Goal: Contribute content

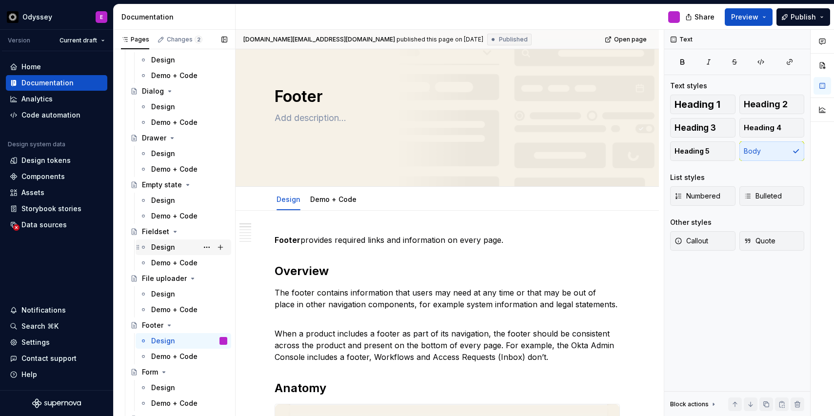
scroll to position [1665, 0]
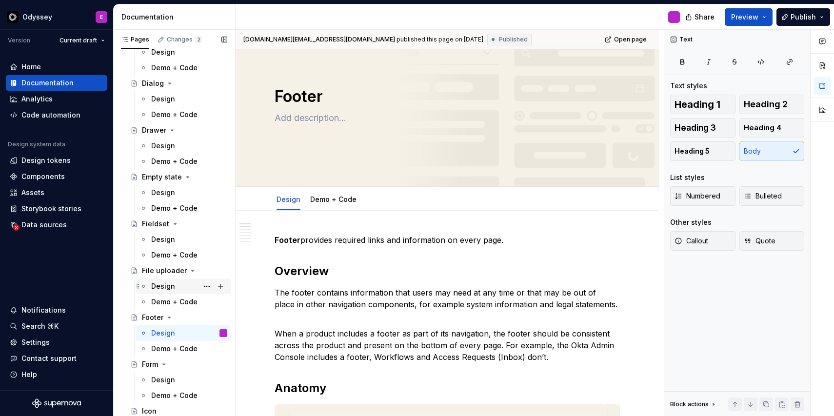
click at [159, 287] on div "Design" at bounding box center [163, 286] width 24 height 10
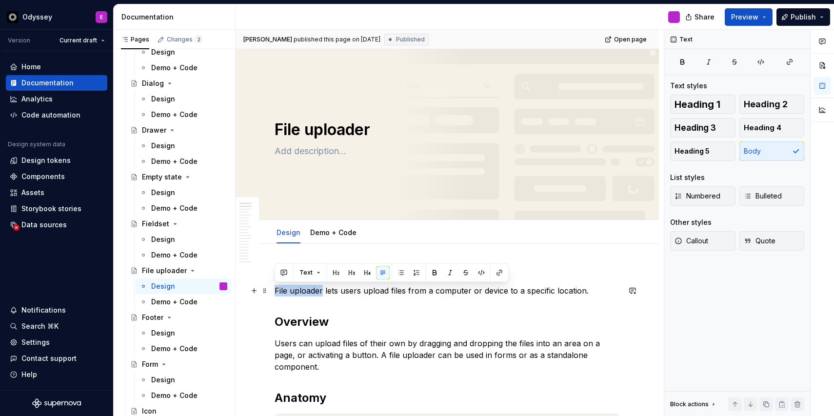
drag, startPoint x: 323, startPoint y: 291, endPoint x: 274, endPoint y: 294, distance: 49.8
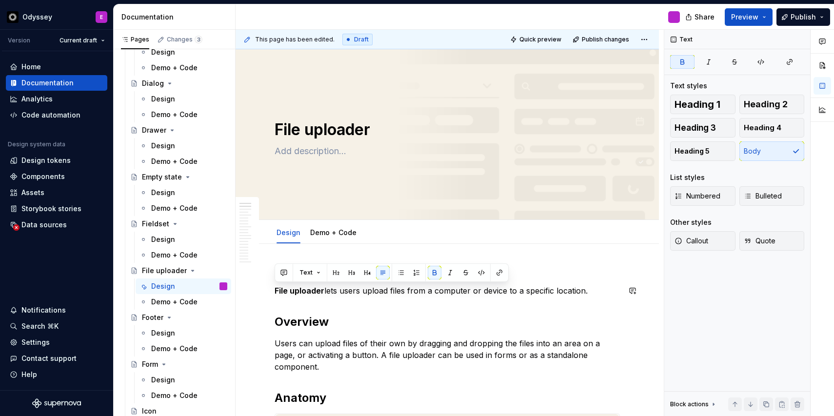
click at [264, 274] on span at bounding box center [265, 273] width 8 height 14
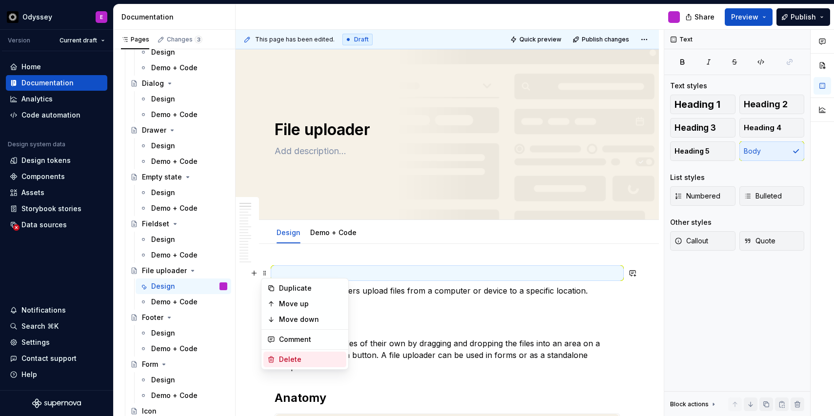
click at [277, 357] on div "Delete" at bounding box center [304, 360] width 83 height 16
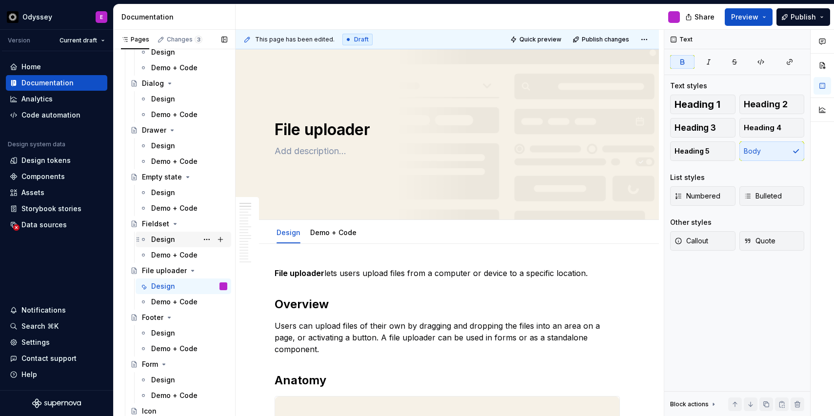
click at [160, 240] on div "Design" at bounding box center [163, 240] width 24 height 10
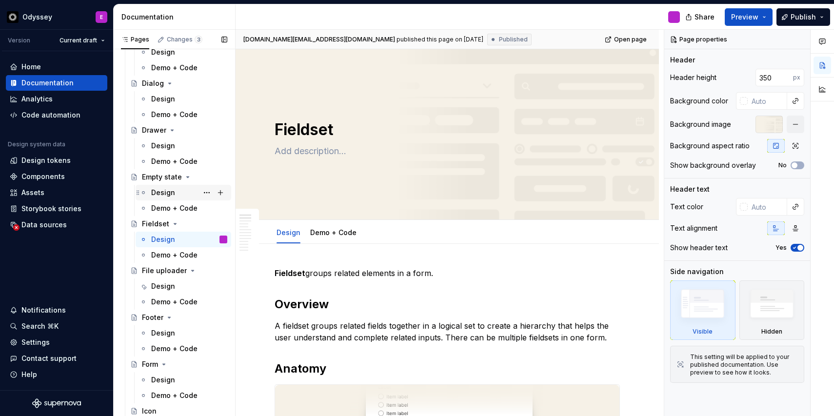
click at [157, 194] on div "Design" at bounding box center [163, 193] width 24 height 10
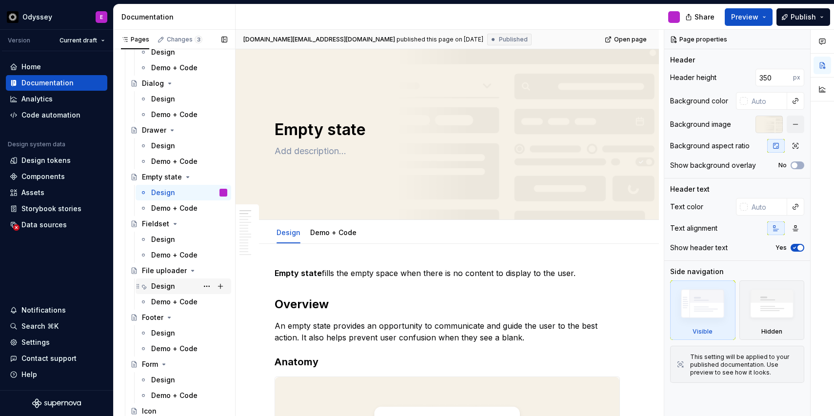
click at [155, 286] on div "Design" at bounding box center [163, 286] width 24 height 10
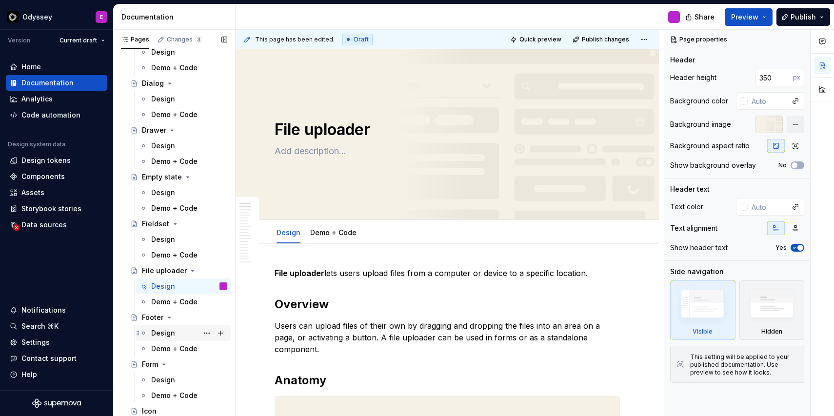
click at [157, 331] on div "Design" at bounding box center [163, 333] width 24 height 10
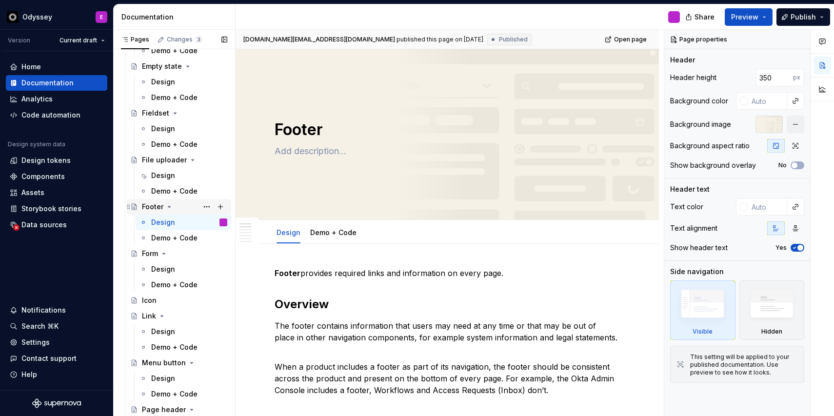
scroll to position [1788, 0]
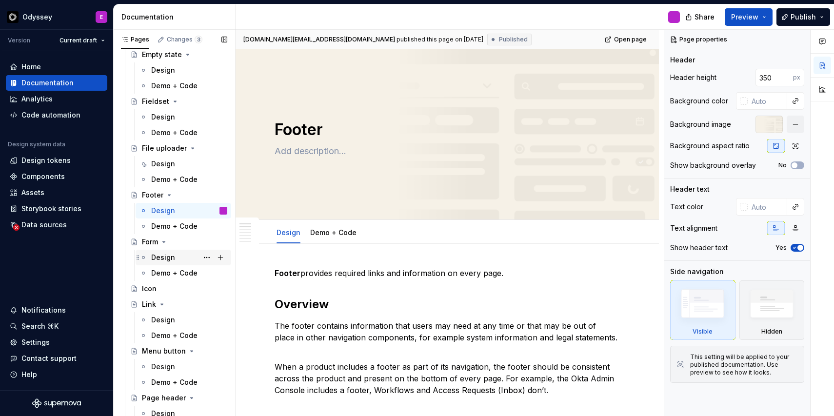
click at [165, 260] on div "Design" at bounding box center [163, 258] width 24 height 10
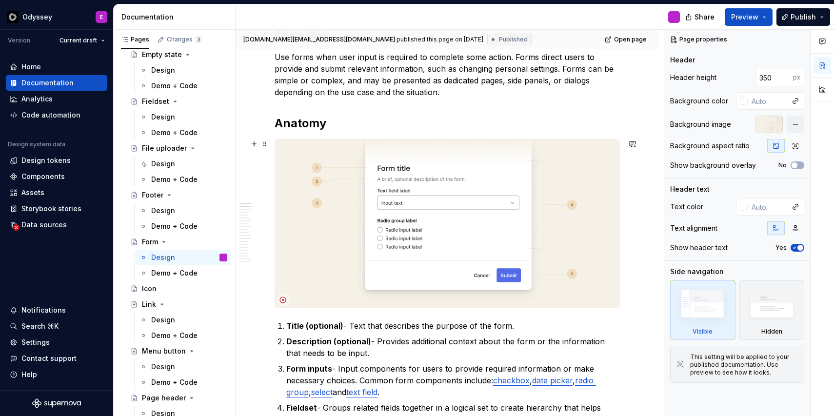
scroll to position [273, 0]
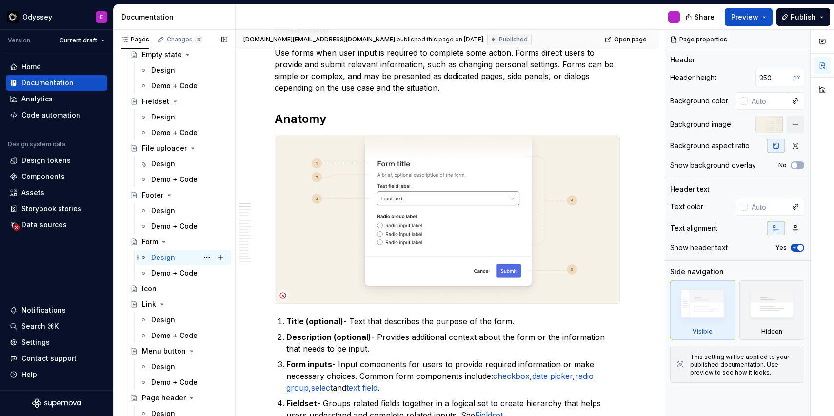
click at [158, 258] on div "Design" at bounding box center [163, 258] width 24 height 10
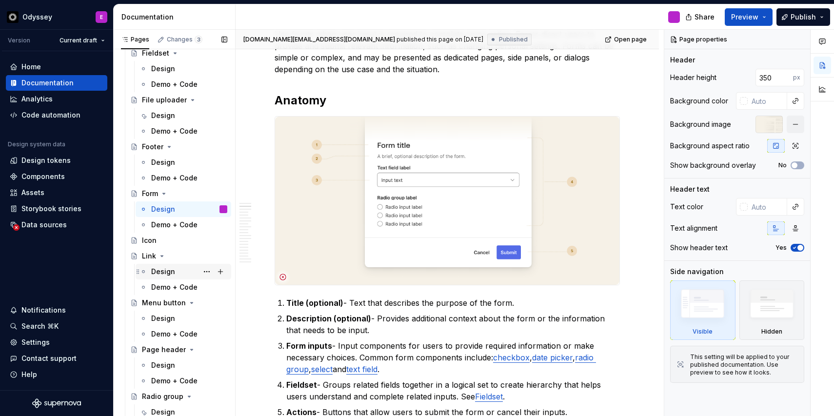
scroll to position [1840, 0]
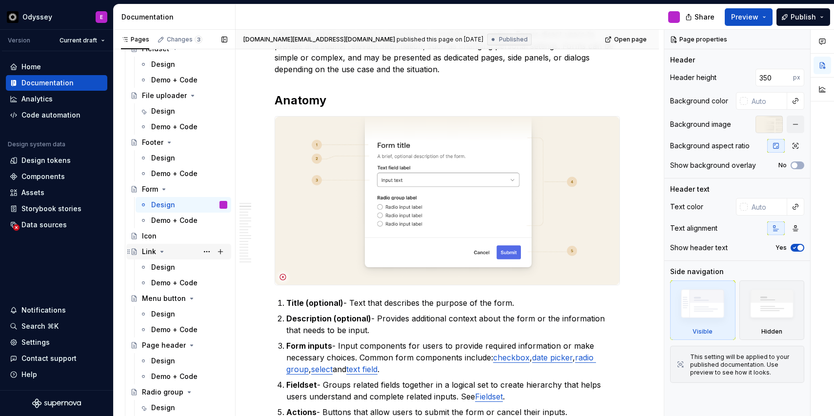
click at [153, 250] on div "Link" at bounding box center [149, 252] width 14 height 10
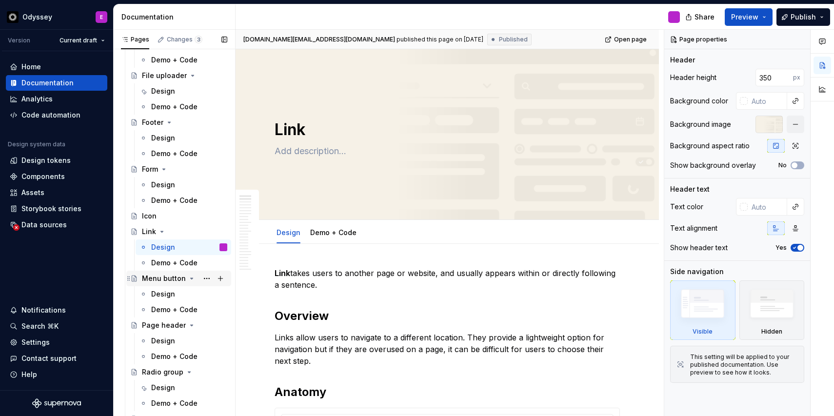
scroll to position [1868, 0]
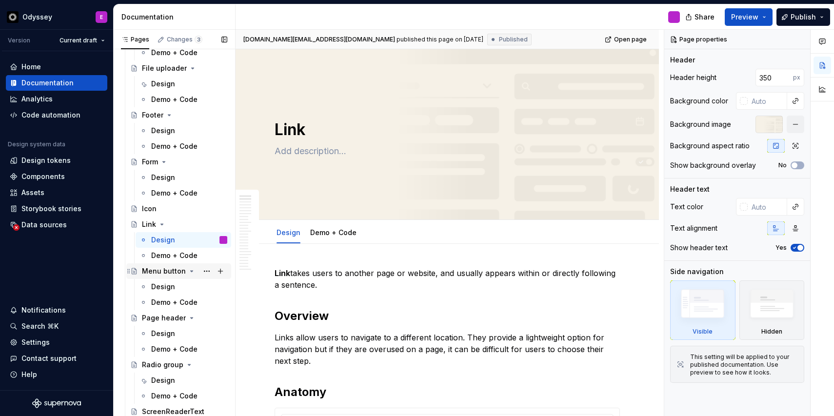
click at [144, 272] on div "Menu button" at bounding box center [164, 271] width 44 height 10
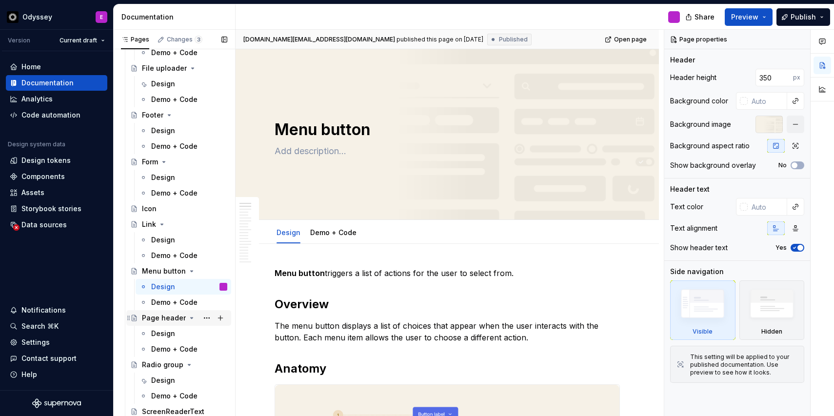
click at [166, 318] on div "Page header" at bounding box center [164, 318] width 44 height 10
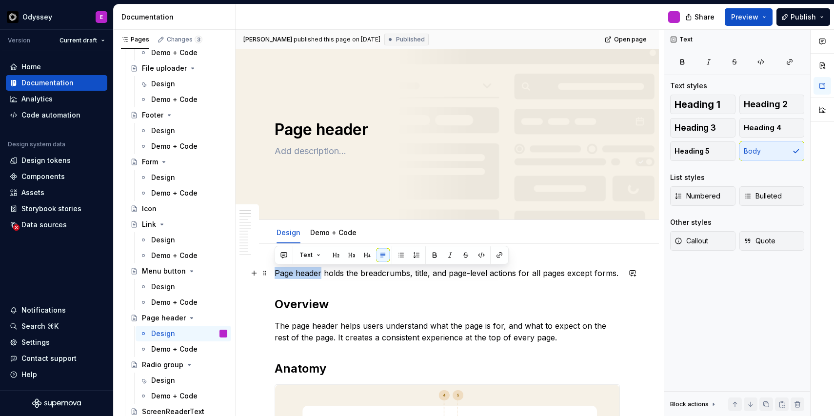
drag, startPoint x: 321, startPoint y: 274, endPoint x: 275, endPoint y: 273, distance: 46.3
click at [275, 273] on p "Page header holds the breadcrumbs, title, and page-level actions for all pages …" at bounding box center [447, 273] width 345 height 12
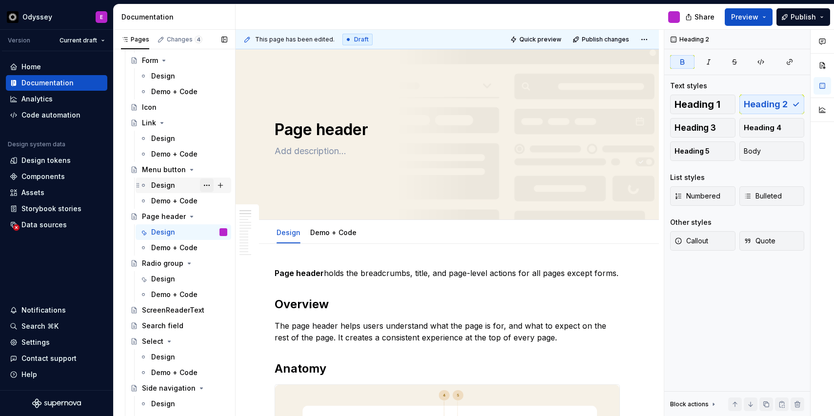
scroll to position [1972, 0]
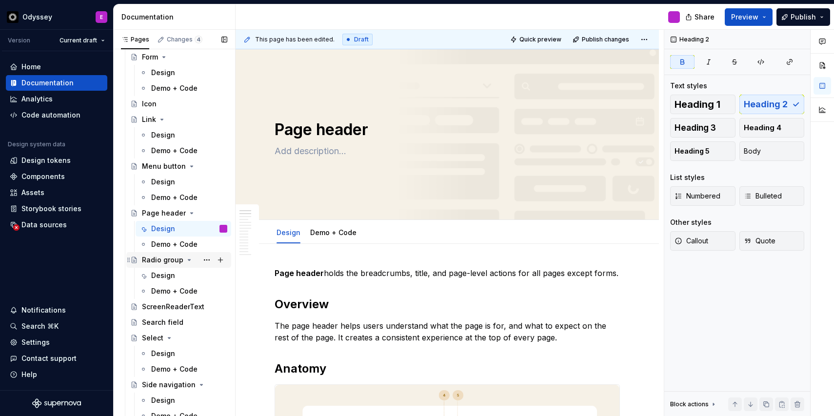
click at [168, 259] on div "Radio group" at bounding box center [162, 260] width 41 height 10
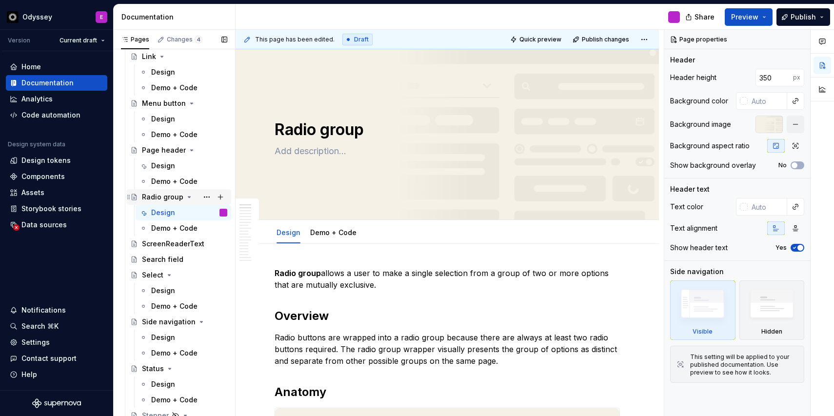
scroll to position [2040, 0]
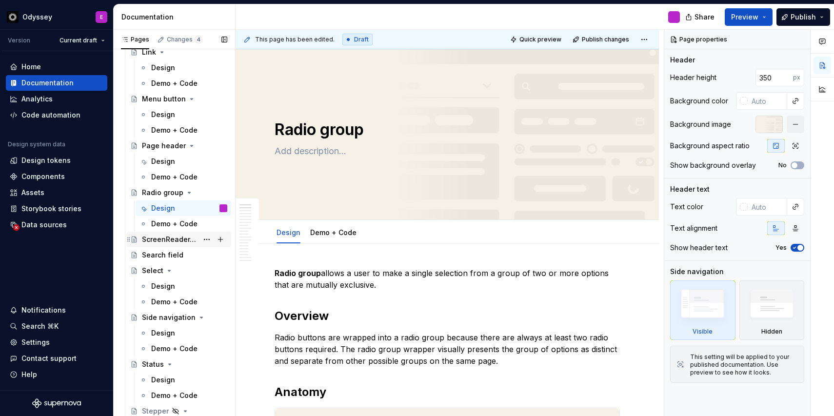
click at [168, 240] on div "ScreenReaderText" at bounding box center [170, 240] width 56 height 10
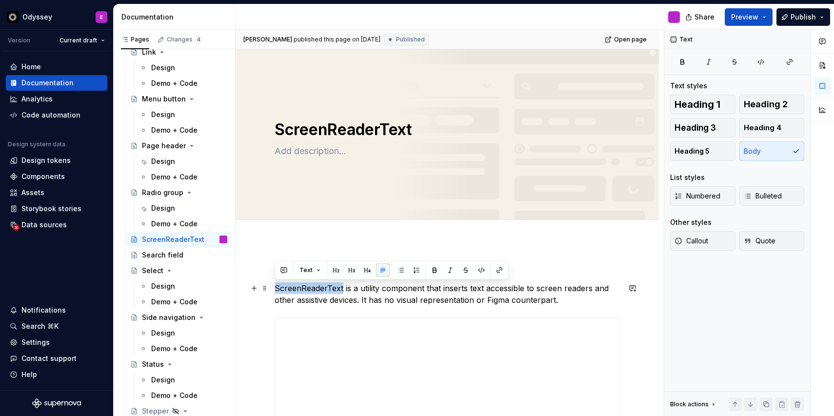
drag, startPoint x: 342, startPoint y: 288, endPoint x: 276, endPoint y: 290, distance: 66.4
click at [276, 290] on p "ScreenReaderText is a utility component that inserts text accessible to screen …" at bounding box center [447, 293] width 345 height 23
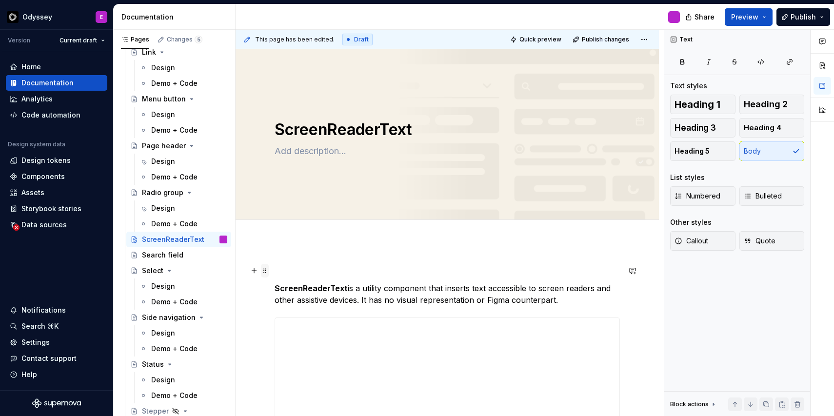
click at [265, 273] on span at bounding box center [265, 271] width 8 height 14
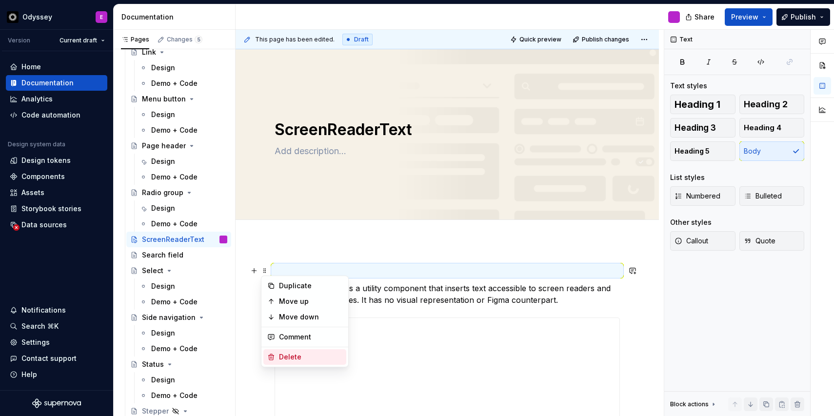
click at [279, 354] on div "Delete" at bounding box center [310, 357] width 63 height 10
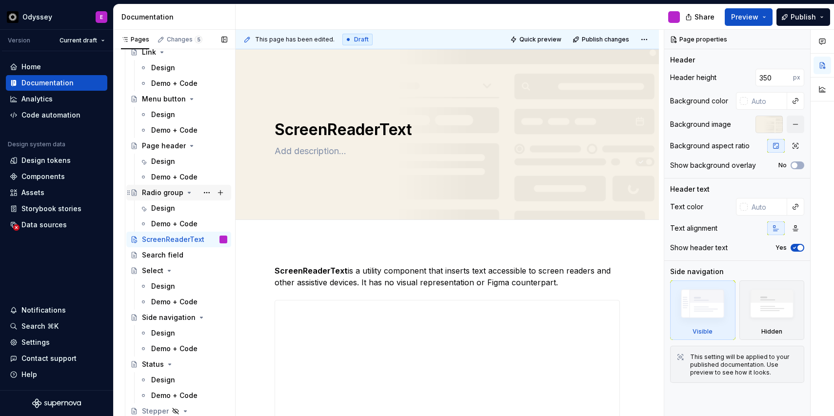
click at [167, 194] on div "Radio group" at bounding box center [162, 193] width 41 height 10
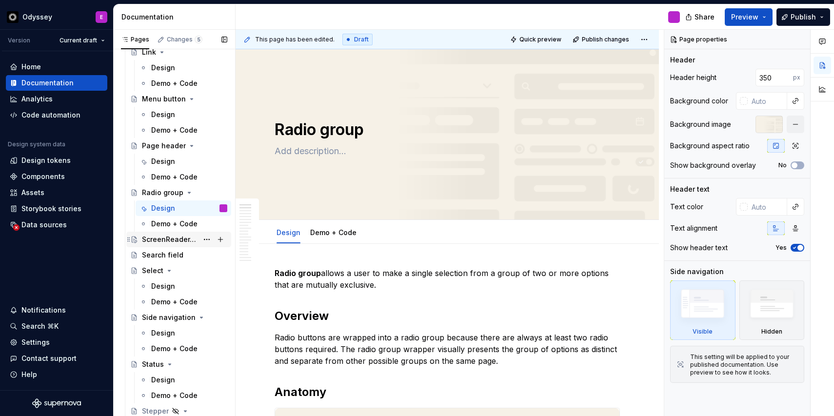
click at [154, 243] on div "ScreenReaderText" at bounding box center [170, 240] width 56 height 10
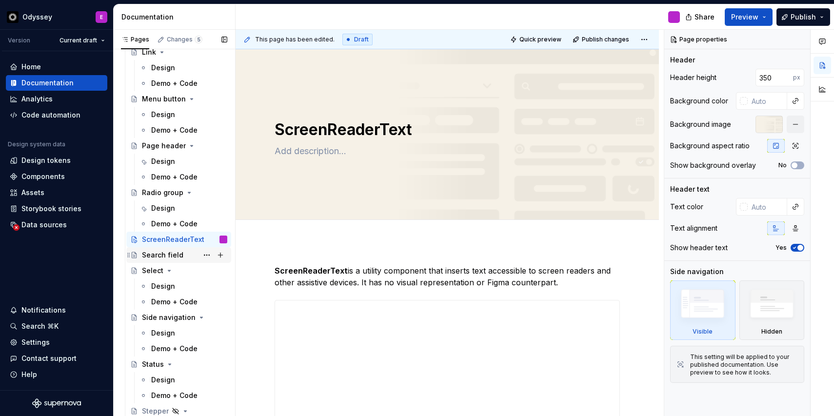
click at [177, 255] on div "Search field" at bounding box center [162, 255] width 41 height 10
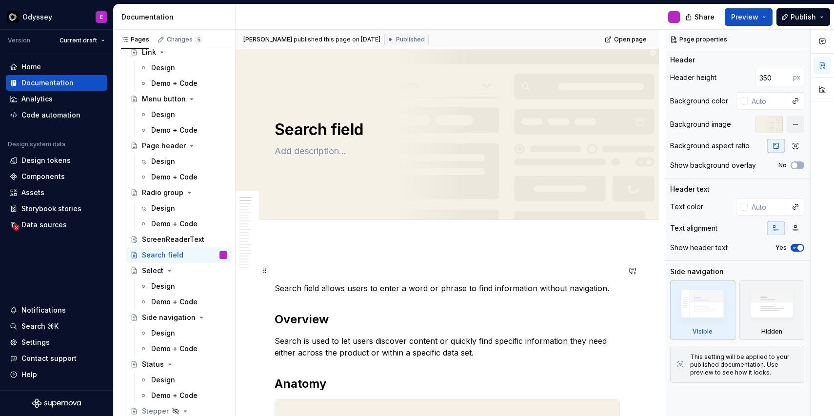
click at [264, 273] on span at bounding box center [265, 271] width 8 height 14
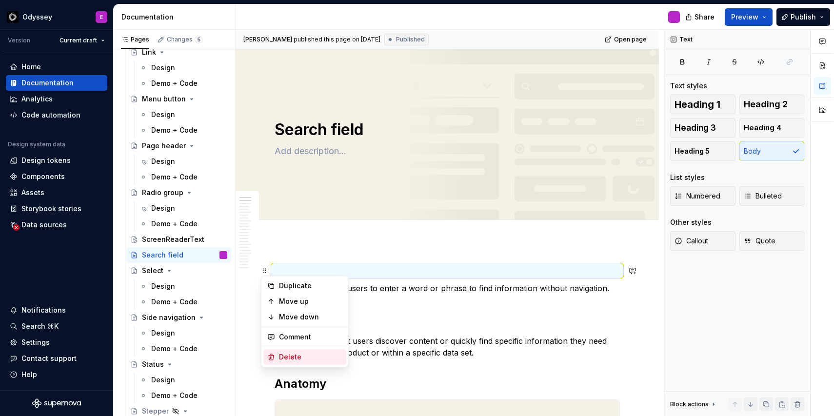
click at [278, 353] on div "Delete" at bounding box center [304, 357] width 83 height 16
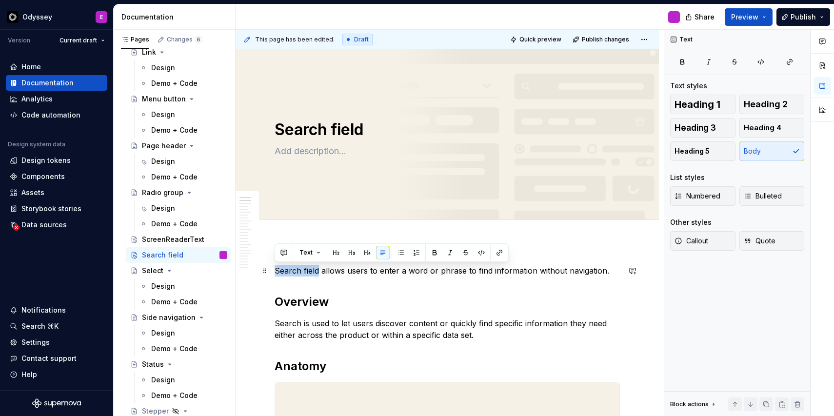
drag, startPoint x: 318, startPoint y: 270, endPoint x: 273, endPoint y: 273, distance: 45.9
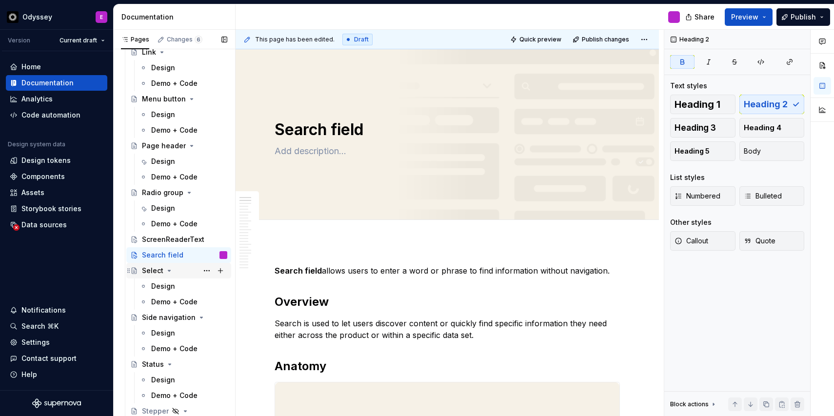
click at [159, 269] on div "Select" at bounding box center [152, 271] width 21 height 10
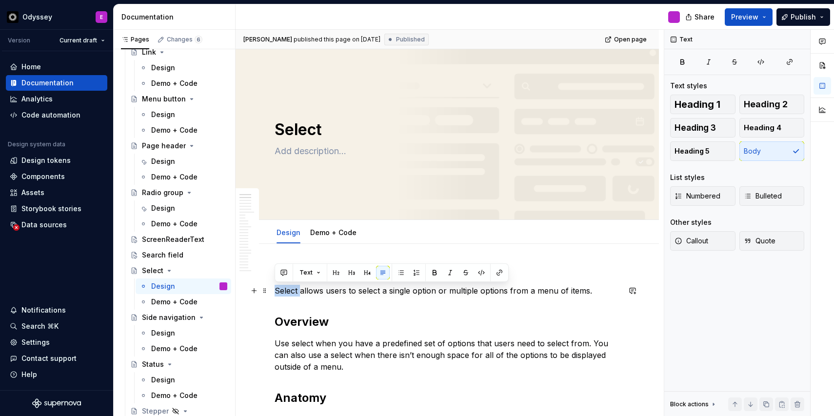
drag, startPoint x: 298, startPoint y: 291, endPoint x: 270, endPoint y: 291, distance: 28.8
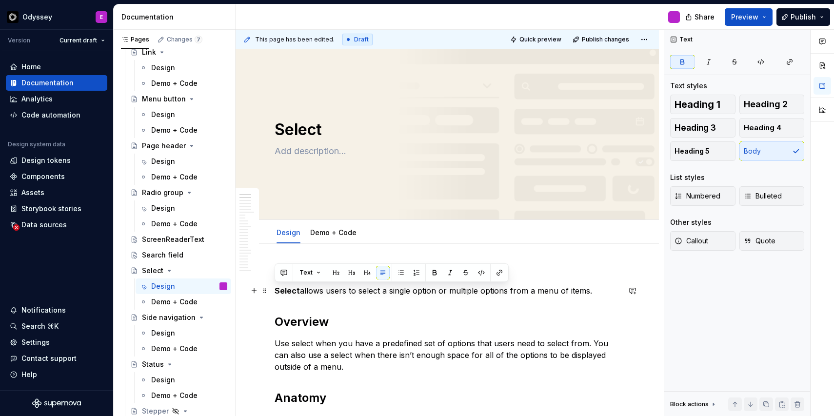
click at [268, 289] on span at bounding box center [265, 291] width 8 height 14
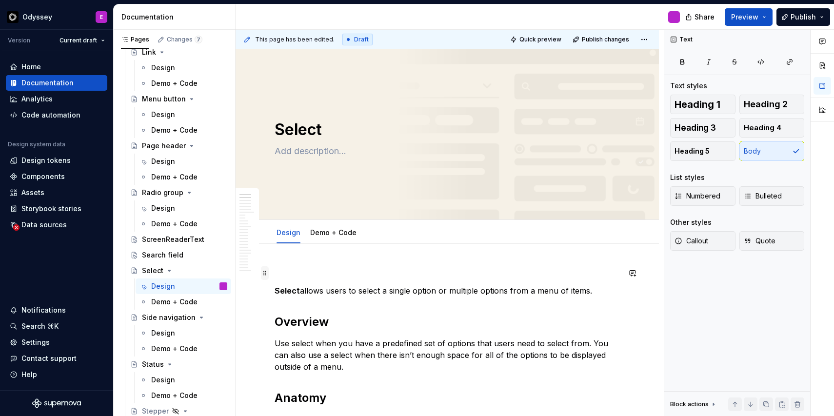
click at [264, 271] on span at bounding box center [265, 273] width 8 height 14
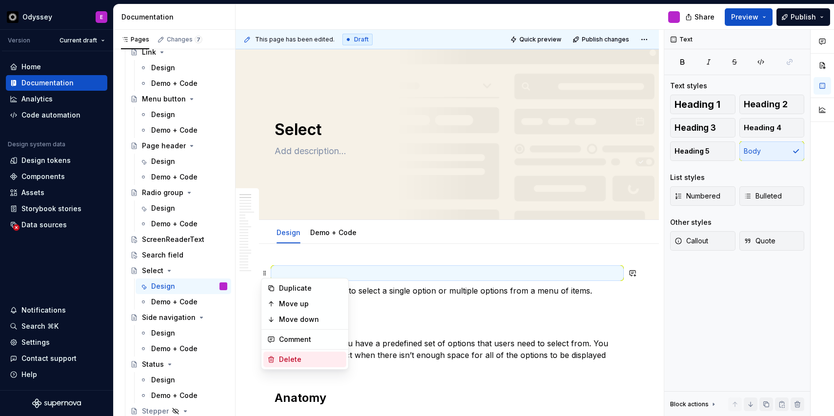
click at [278, 360] on div "Delete" at bounding box center [304, 360] width 83 height 16
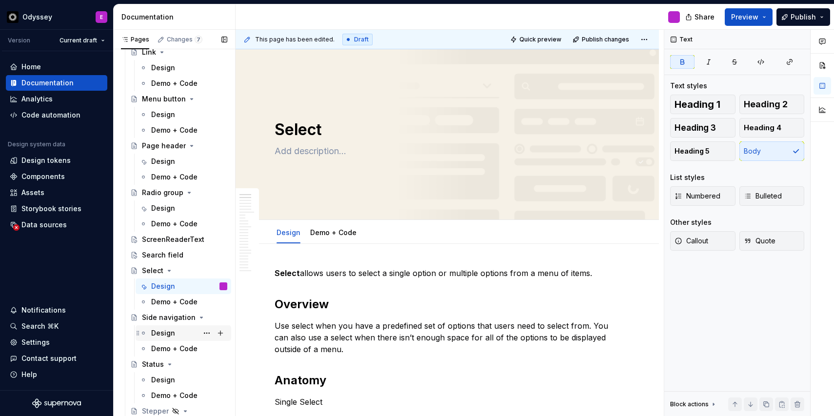
click at [159, 328] on div "Design" at bounding box center [163, 333] width 24 height 10
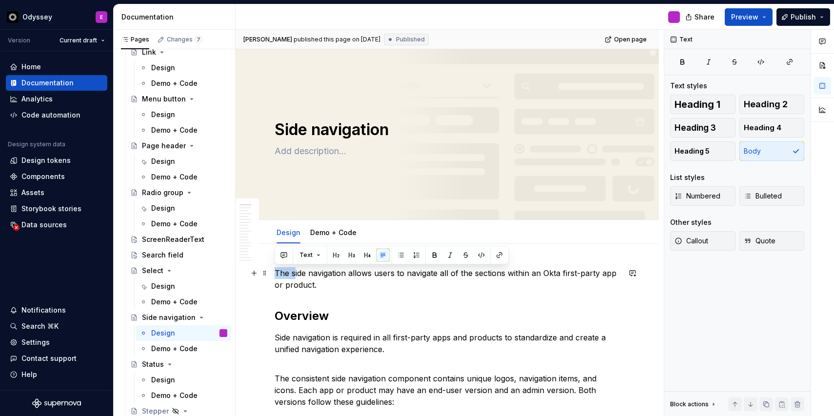
drag, startPoint x: 294, startPoint y: 272, endPoint x: 274, endPoint y: 272, distance: 20.0
click at [275, 272] on p "The side navigation allows users to navigate all of the sections within an Okta…" at bounding box center [447, 278] width 345 height 23
type textarea "*"
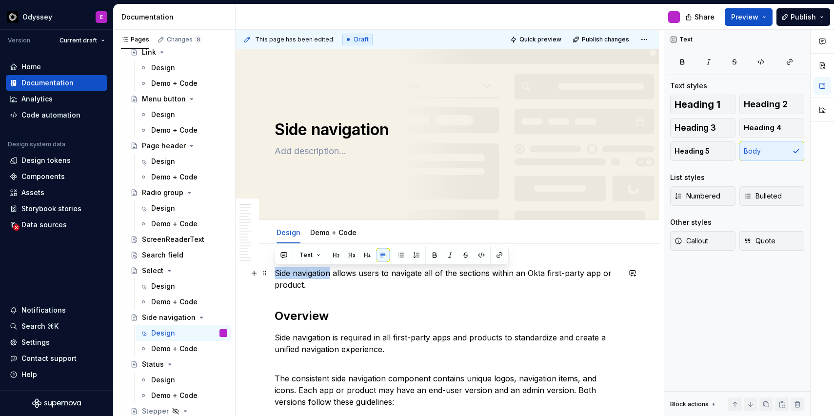
drag, startPoint x: 331, startPoint y: 273, endPoint x: 274, endPoint y: 274, distance: 57.1
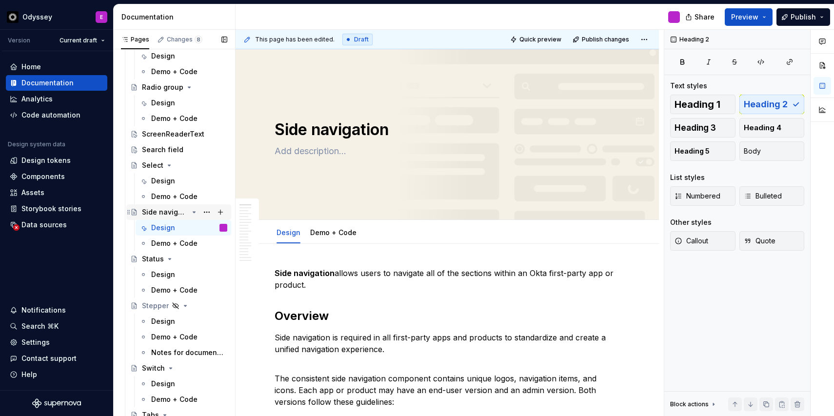
scroll to position [2154, 0]
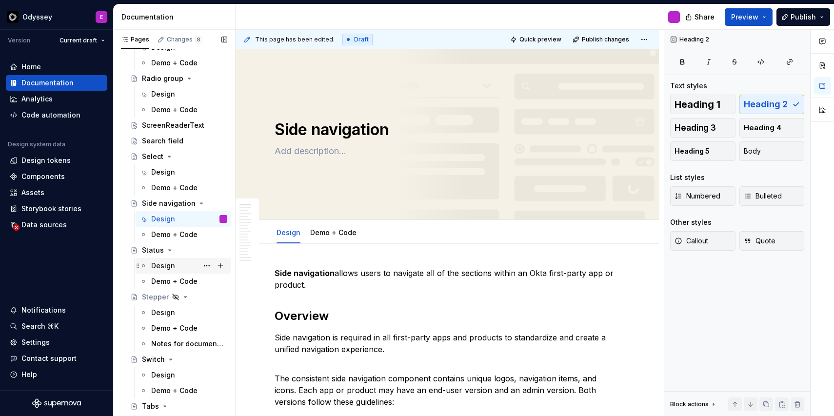
click at [168, 261] on div "Design" at bounding box center [163, 266] width 24 height 10
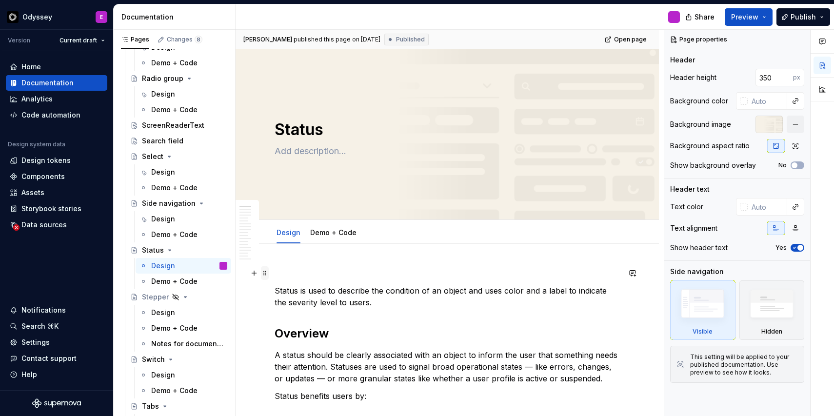
click at [267, 275] on span at bounding box center [265, 273] width 8 height 14
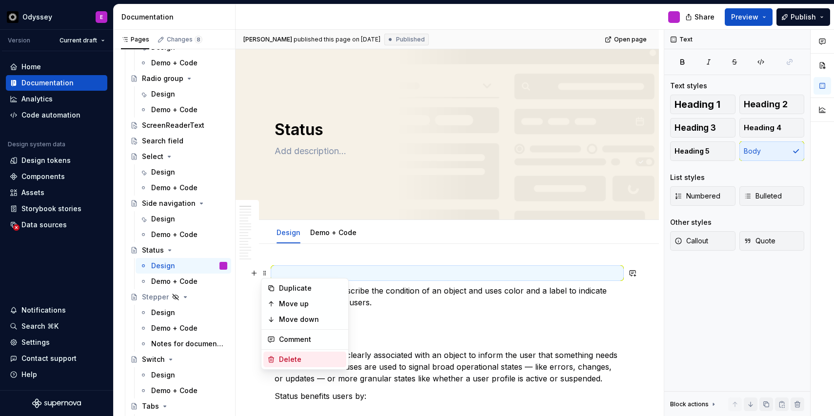
click at [270, 360] on icon at bounding box center [271, 360] width 5 height 6
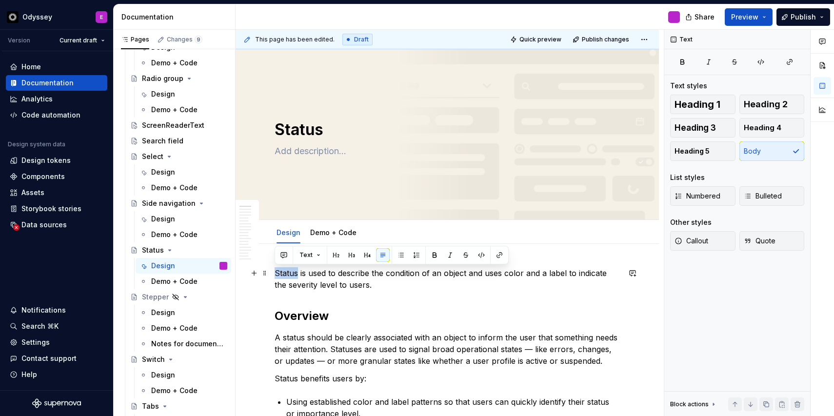
drag, startPoint x: 298, startPoint y: 275, endPoint x: 270, endPoint y: 275, distance: 27.3
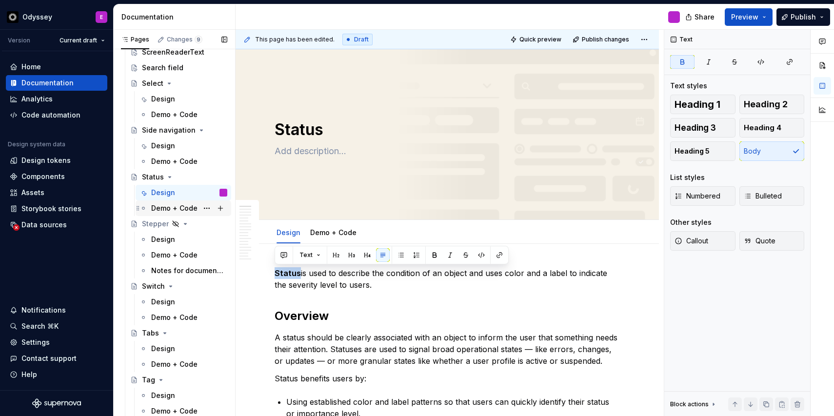
scroll to position [2230, 0]
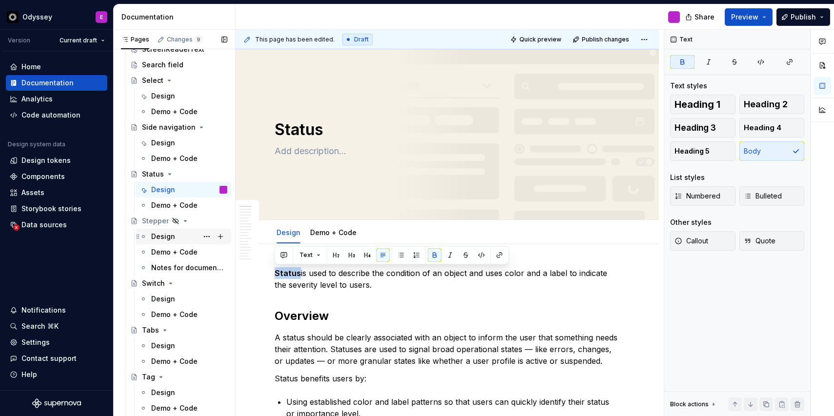
click at [173, 241] on div "Design" at bounding box center [163, 237] width 24 height 10
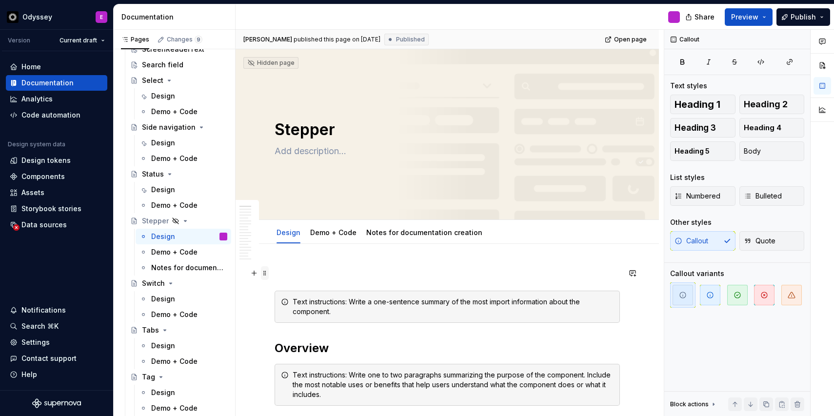
click at [265, 273] on span at bounding box center [265, 273] width 8 height 14
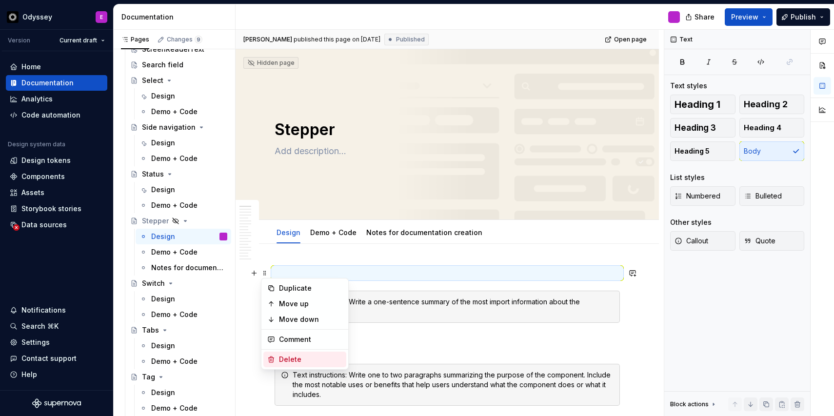
click at [274, 358] on icon at bounding box center [271, 360] width 8 height 8
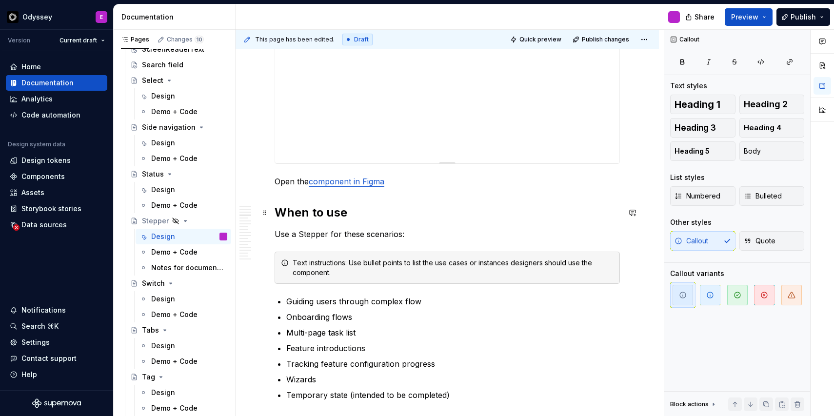
scroll to position [632, 0]
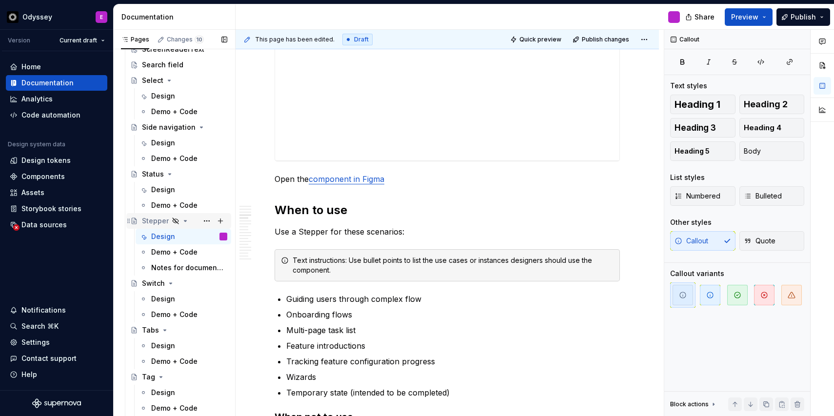
click at [157, 222] on div "Stepper" at bounding box center [155, 221] width 27 height 10
click at [158, 298] on div "Design" at bounding box center [163, 299] width 24 height 10
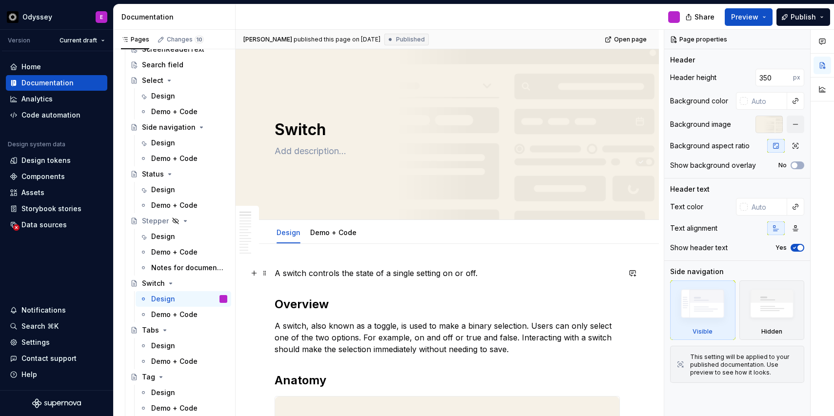
type textarea "*"
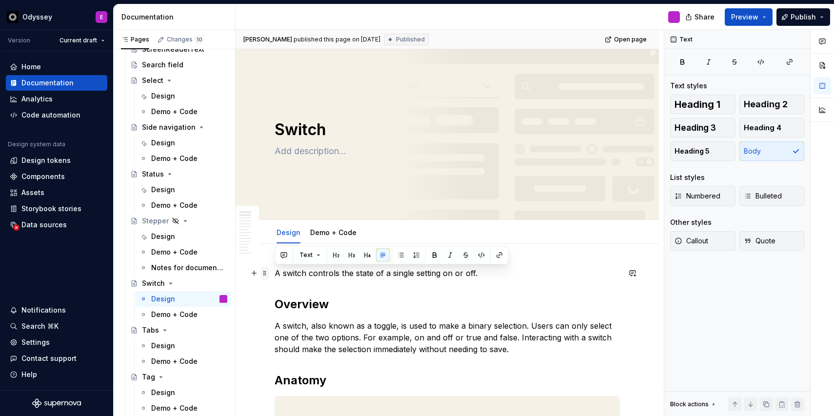
drag, startPoint x: 286, startPoint y: 271, endPoint x: 267, endPoint y: 271, distance: 19.5
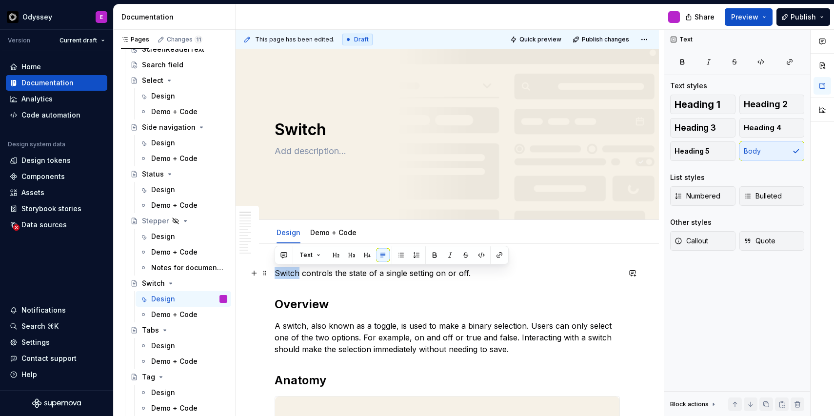
drag, startPoint x: 300, startPoint y: 270, endPoint x: 275, endPoint y: 271, distance: 25.4
click at [275, 271] on p "Switch controls the state of a single setting on or off." at bounding box center [447, 273] width 345 height 12
click at [336, 278] on p "Switch controls the state of a single setting on or off." at bounding box center [447, 273] width 345 height 12
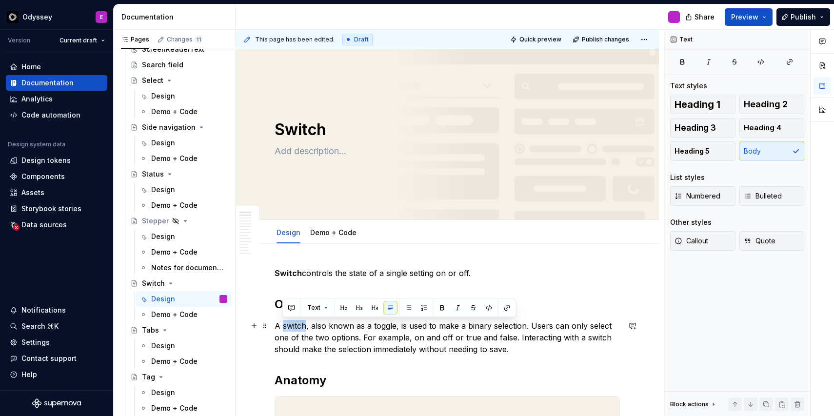
drag, startPoint x: 306, startPoint y: 327, endPoint x: 284, endPoint y: 328, distance: 22.0
click at [284, 328] on p "A switch, also known as a toggle, is used to make a binary selection. Users can…" at bounding box center [447, 337] width 345 height 35
click at [330, 331] on p "A switch , also known as a toggle, is used to make a binary selection. Users ca…" at bounding box center [447, 337] width 345 height 35
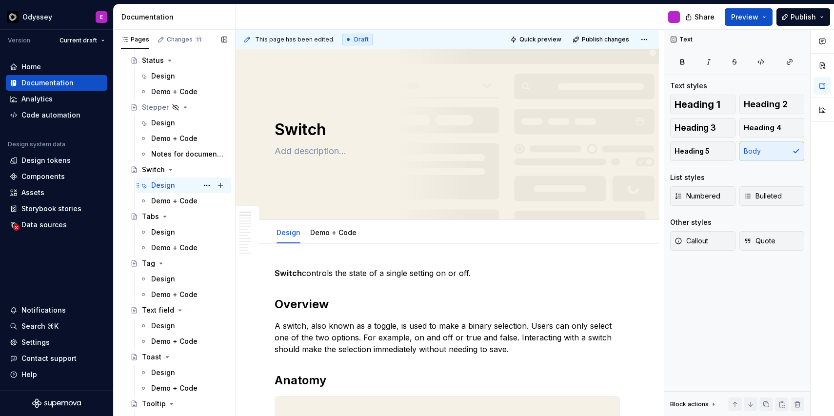
scroll to position [2349, 0]
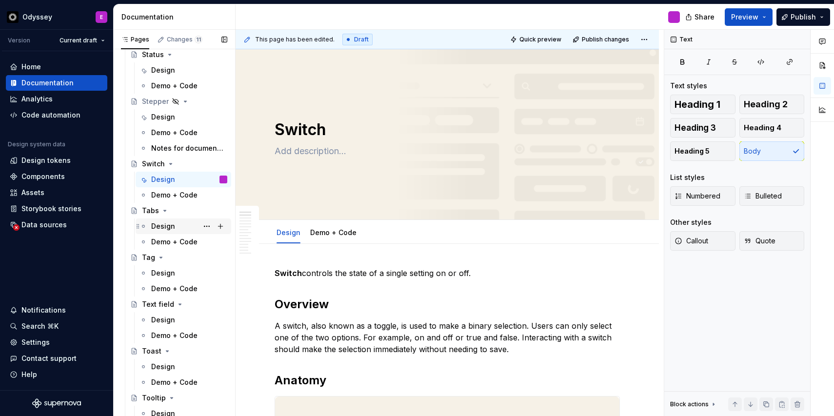
click at [162, 226] on div "Design" at bounding box center [163, 226] width 24 height 10
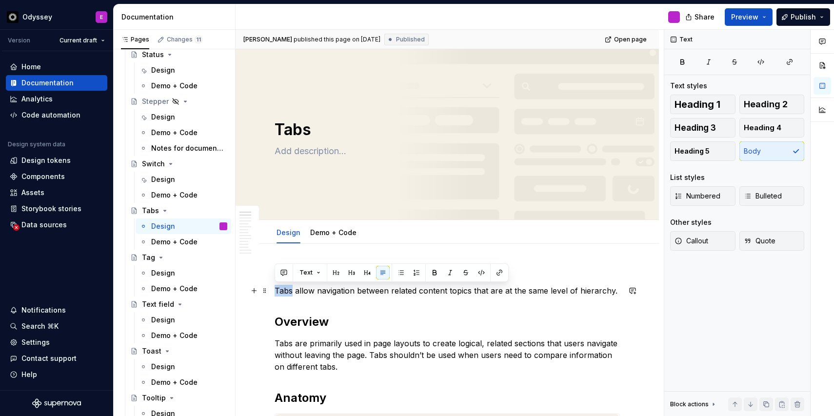
drag, startPoint x: 293, startPoint y: 289, endPoint x: 276, endPoint y: 289, distance: 16.6
click at [276, 289] on p "Tabs allow navigation between related content topics that are at the same level…" at bounding box center [447, 291] width 345 height 12
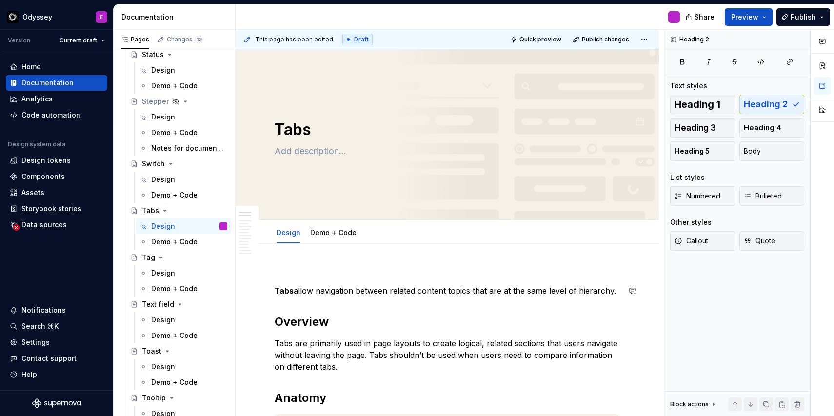
click at [265, 275] on span at bounding box center [265, 273] width 8 height 14
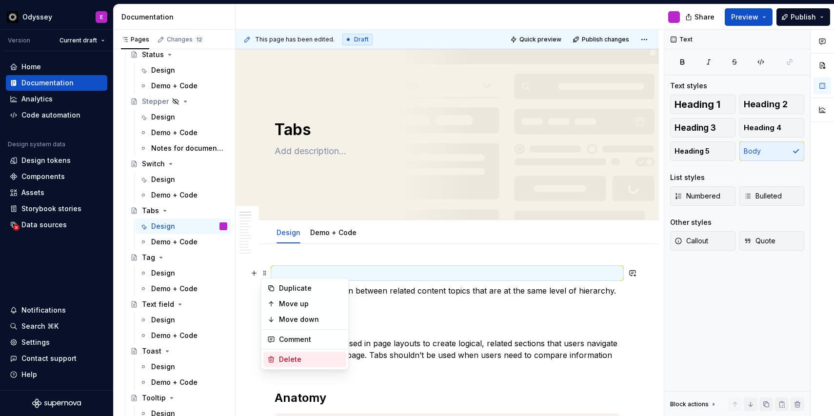
click at [274, 358] on icon at bounding box center [271, 360] width 8 height 8
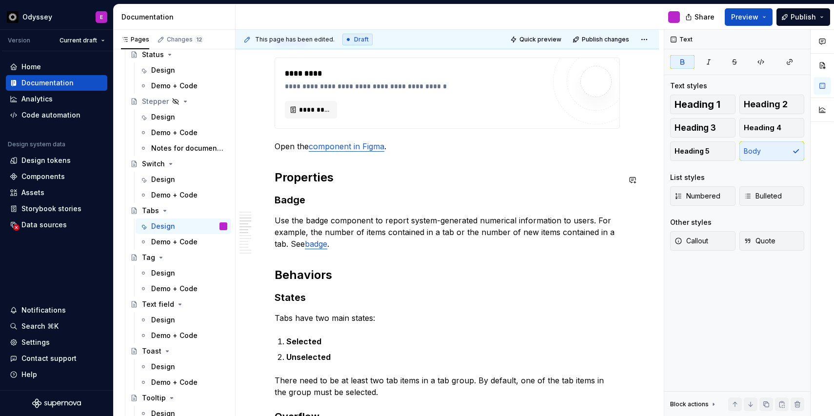
scroll to position [666, 0]
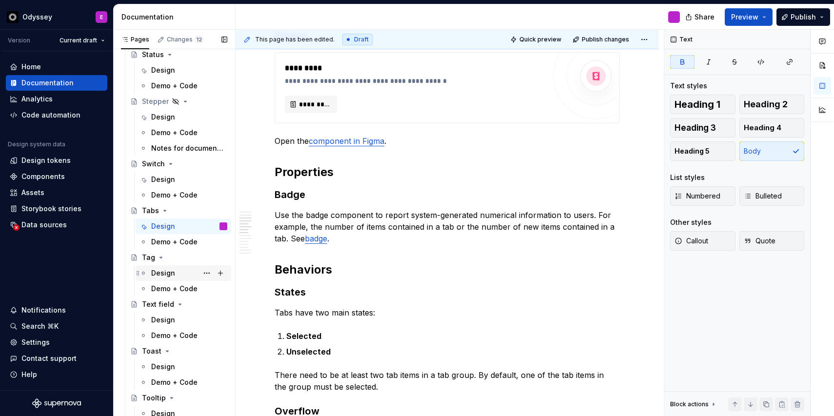
click at [162, 273] on div "Design" at bounding box center [163, 273] width 24 height 10
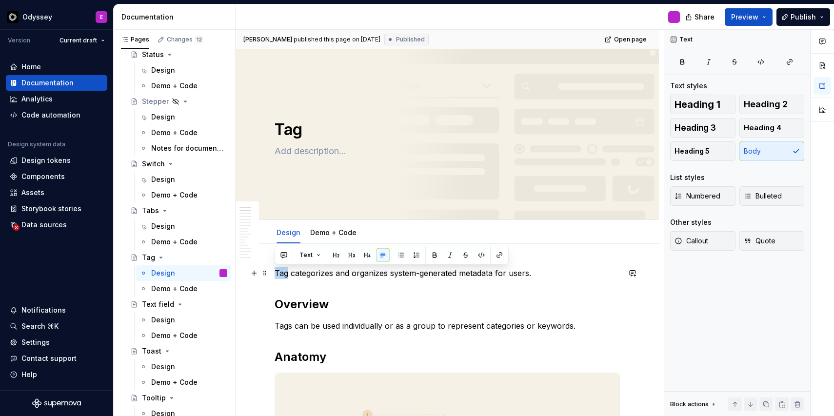
drag, startPoint x: 289, startPoint y: 275, endPoint x: 275, endPoint y: 275, distance: 13.7
click at [275, 275] on p "Tag categorizes and organizes system-generated metadata for users." at bounding box center [447, 273] width 345 height 12
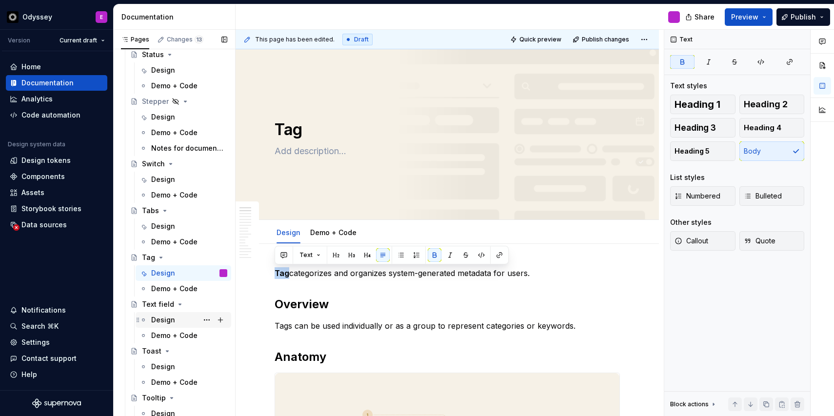
click at [160, 319] on div "Design" at bounding box center [163, 320] width 24 height 10
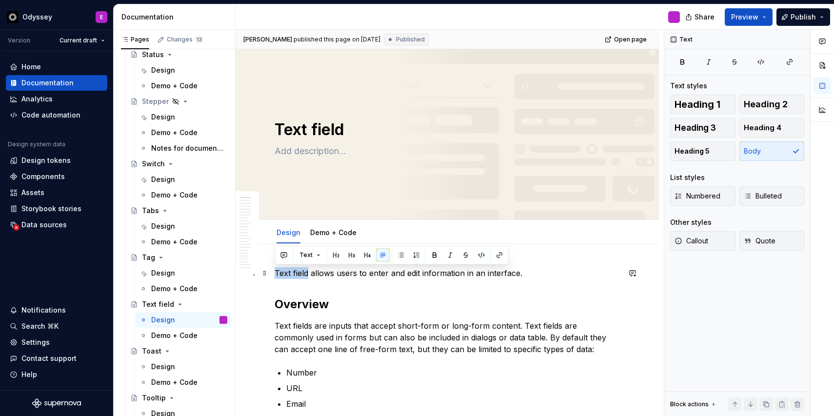
drag, startPoint x: 307, startPoint y: 272, endPoint x: 273, endPoint y: 274, distance: 34.7
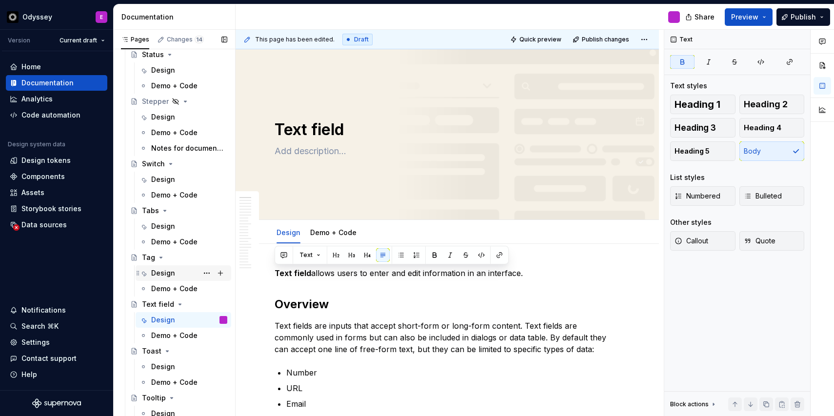
click at [159, 272] on div "Design" at bounding box center [163, 273] width 24 height 10
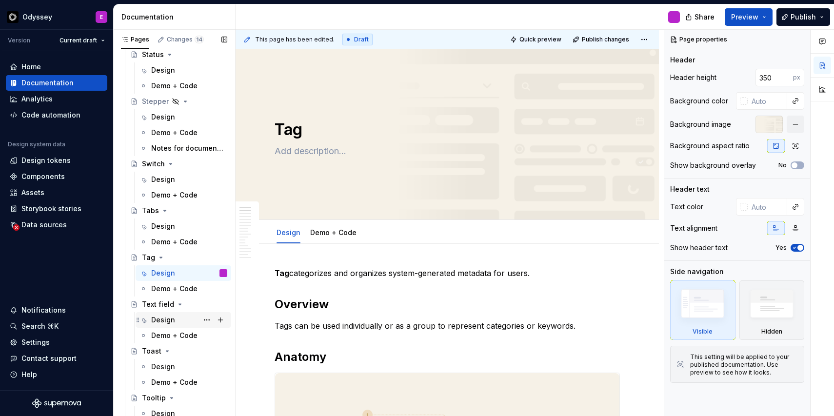
click at [158, 323] on div "Design" at bounding box center [163, 320] width 24 height 10
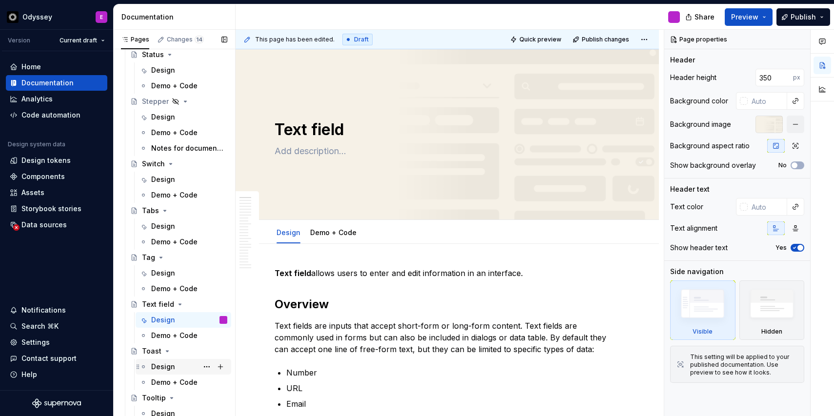
click at [159, 366] on div "Design" at bounding box center [163, 367] width 24 height 10
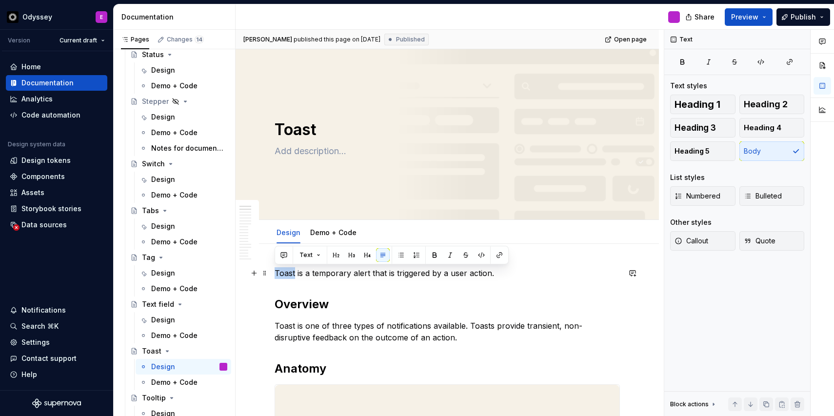
drag, startPoint x: 295, startPoint y: 275, endPoint x: 270, endPoint y: 276, distance: 24.4
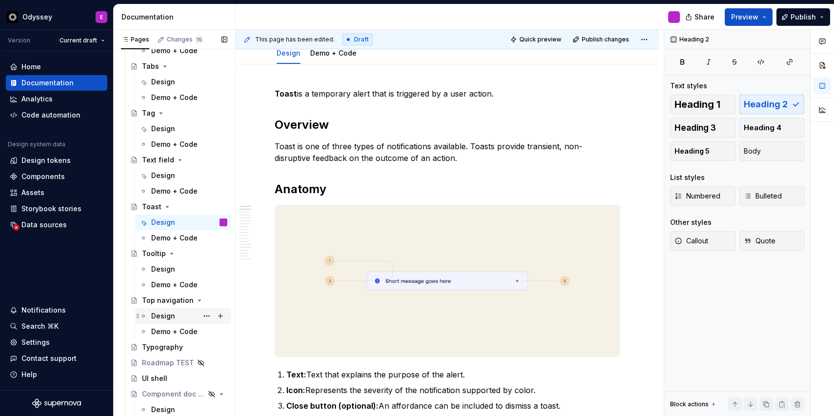
scroll to position [2495, 0]
click at [153, 266] on div "Design" at bounding box center [163, 268] width 24 height 10
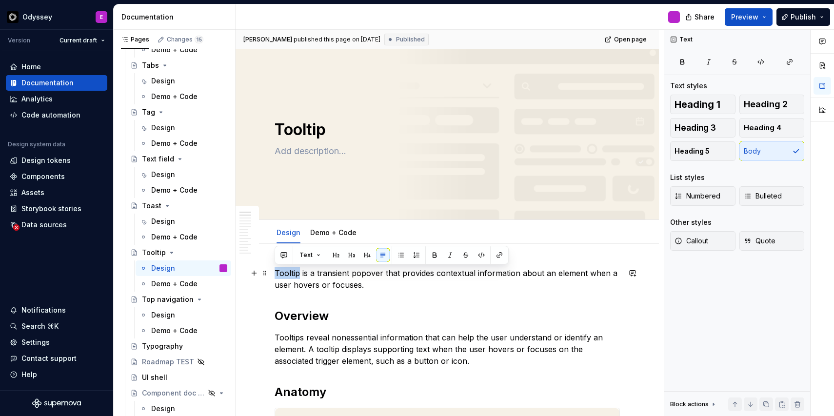
drag, startPoint x: 299, startPoint y: 273, endPoint x: 275, endPoint y: 272, distance: 24.4
click at [275, 272] on p "Tooltip is a transient popover that provides contextual information about an el…" at bounding box center [447, 278] width 345 height 23
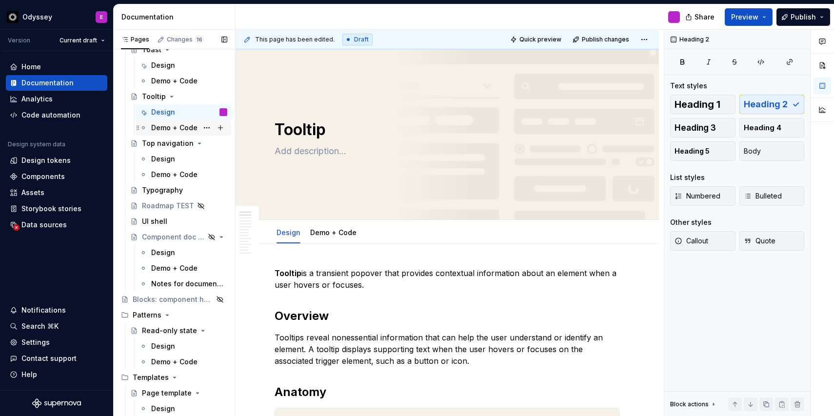
scroll to position [2657, 0]
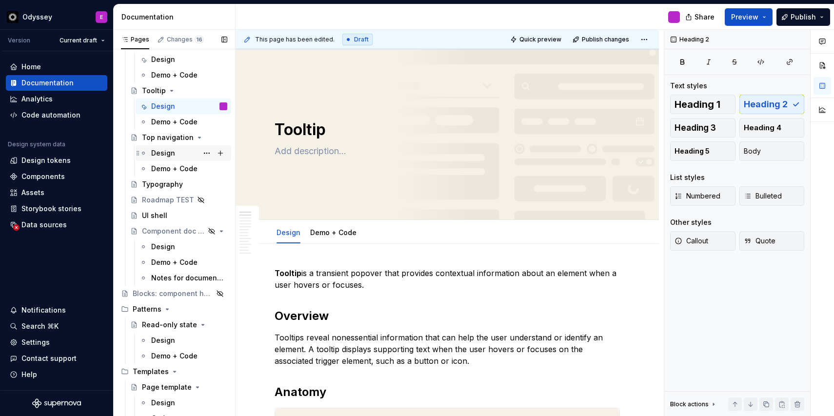
click at [174, 157] on div "Design" at bounding box center [163, 153] width 24 height 10
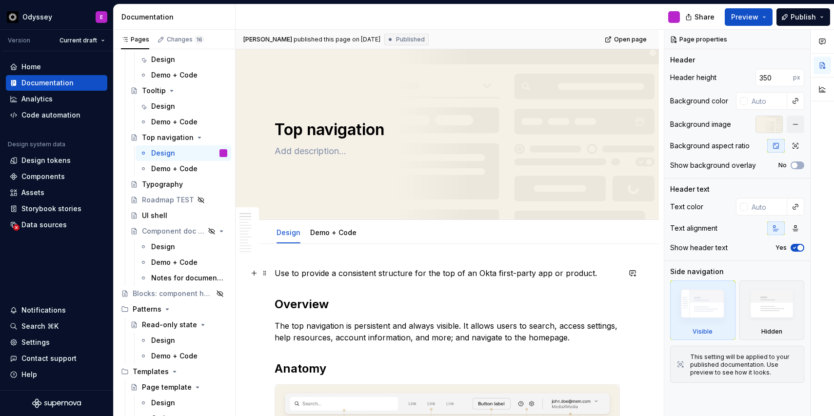
type textarea "*"
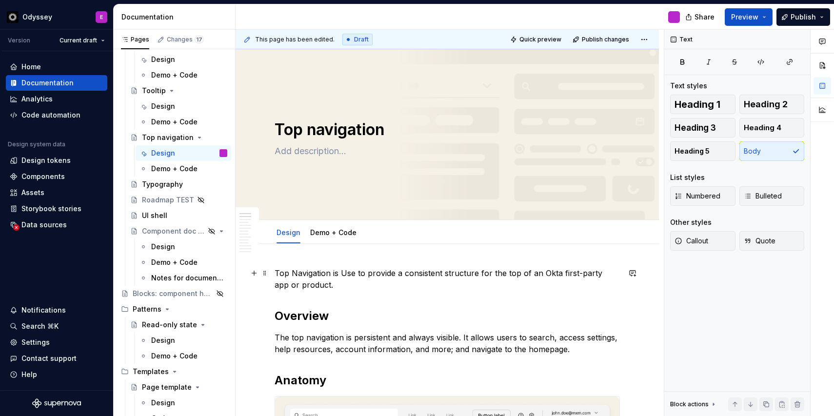
click at [353, 274] on p "Top Navigation is Use to provide a consistent structure for the top of an Okta …" at bounding box center [447, 278] width 345 height 23
click at [344, 274] on p "Top Navigation is Used to provide a consistent structure for the top of an Okta…" at bounding box center [447, 278] width 345 height 23
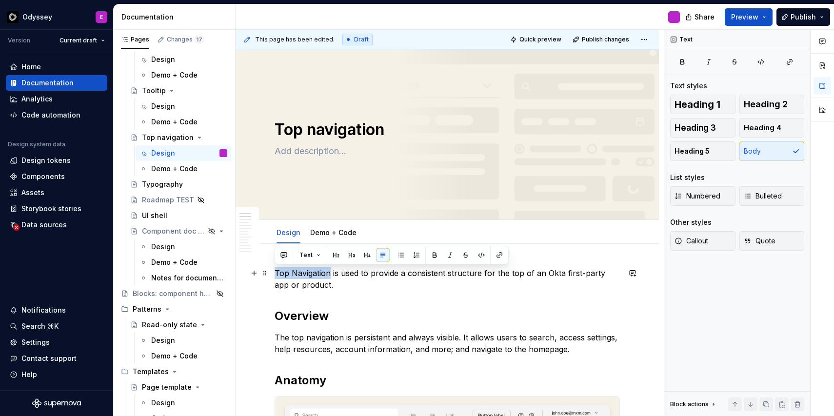
drag, startPoint x: 330, startPoint y: 275, endPoint x: 273, endPoint y: 268, distance: 57.5
click at [359, 289] on p "Top Navigation is used to provide a consistent structure for the top of an Okta…" at bounding box center [447, 278] width 345 height 23
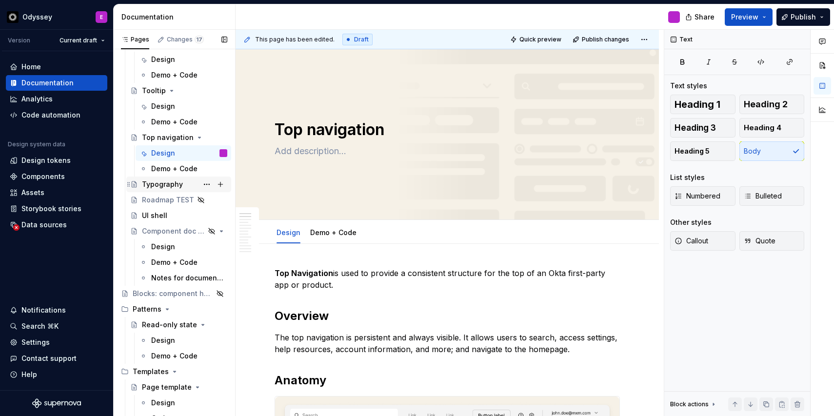
click at [163, 185] on div "Typography" at bounding box center [162, 184] width 41 height 10
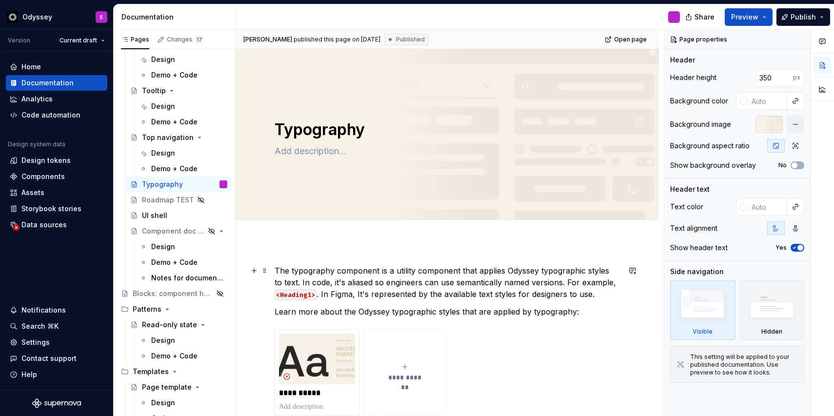
type textarea "*"
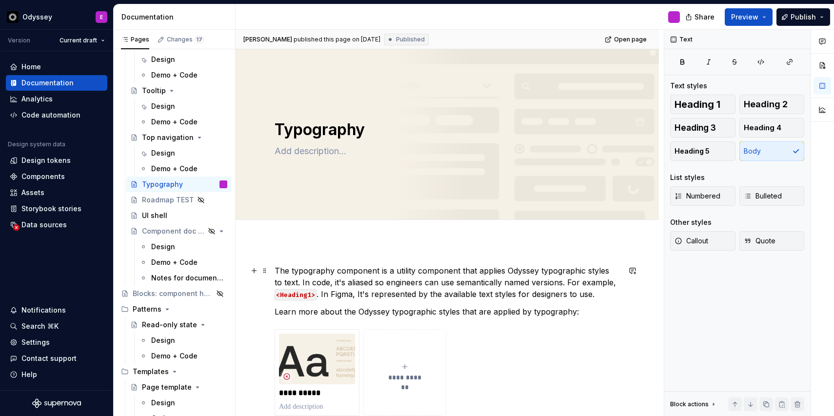
click at [293, 270] on p "The typography component is a utility component that applies Odyssey typographi…" at bounding box center [447, 282] width 345 height 35
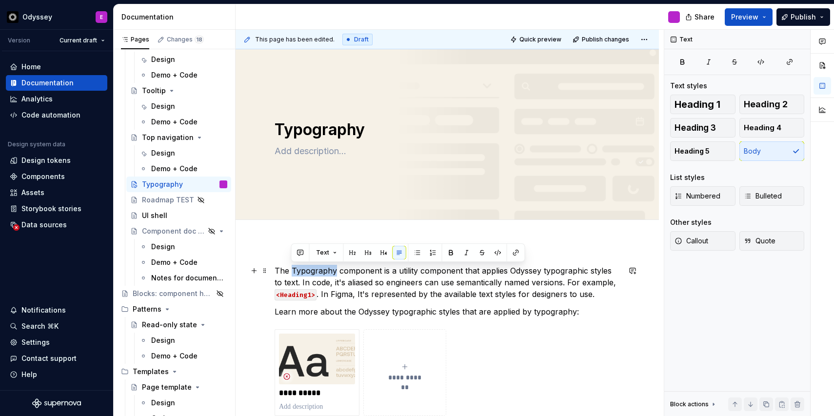
drag, startPoint x: 335, startPoint y: 271, endPoint x: 292, endPoint y: 271, distance: 42.9
click at [292, 271] on p "The Typography component is a utility component that applies Odyssey typographi…" at bounding box center [447, 282] width 345 height 35
click at [290, 269] on p "The Typography component is a utility component that applies Odyssey typographi…" at bounding box center [447, 282] width 345 height 35
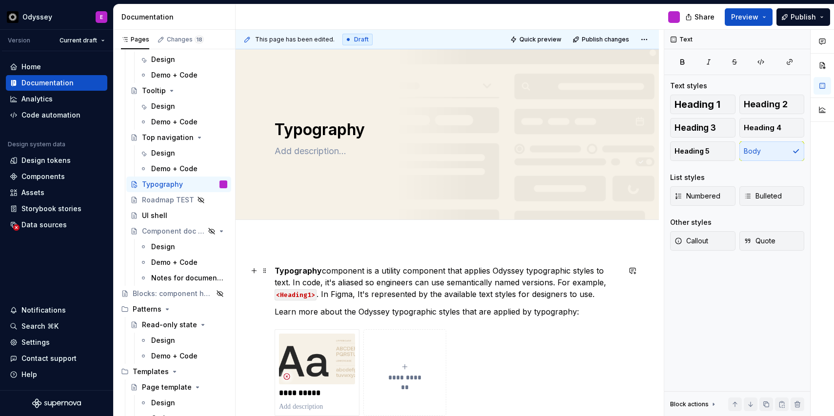
click at [365, 272] on p "Typography component is a utility component that applies Odyssey typographic st…" at bounding box center [447, 282] width 345 height 35
click at [155, 218] on div "UI shell" at bounding box center [154, 216] width 25 height 10
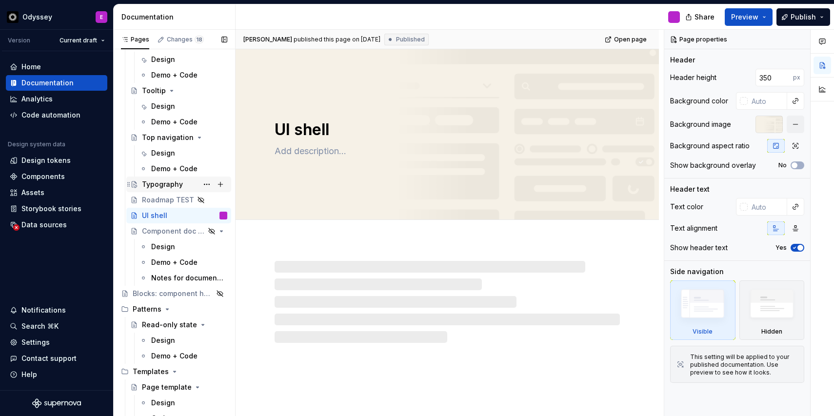
click at [163, 184] on div "Typography" at bounding box center [162, 184] width 41 height 10
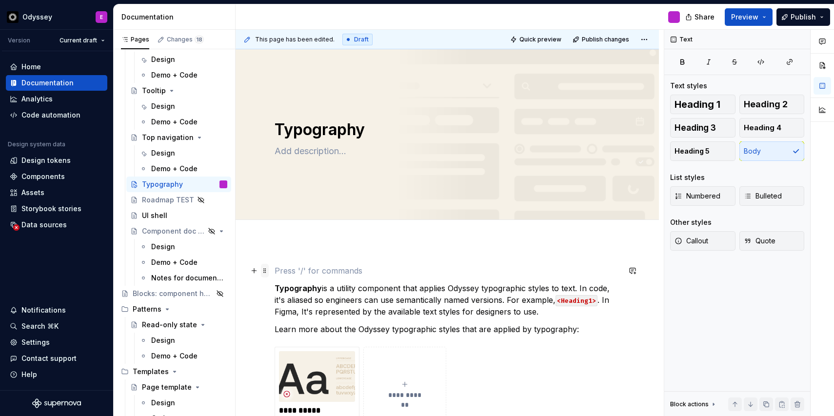
click at [265, 271] on span at bounding box center [265, 271] width 8 height 14
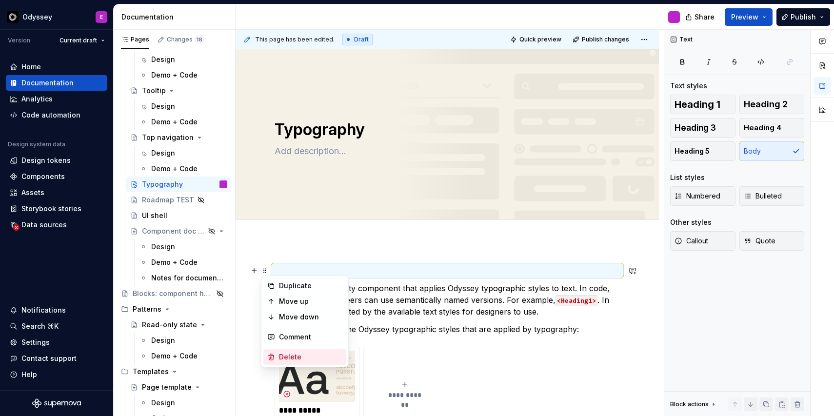
click at [288, 358] on div "Delete" at bounding box center [310, 357] width 63 height 10
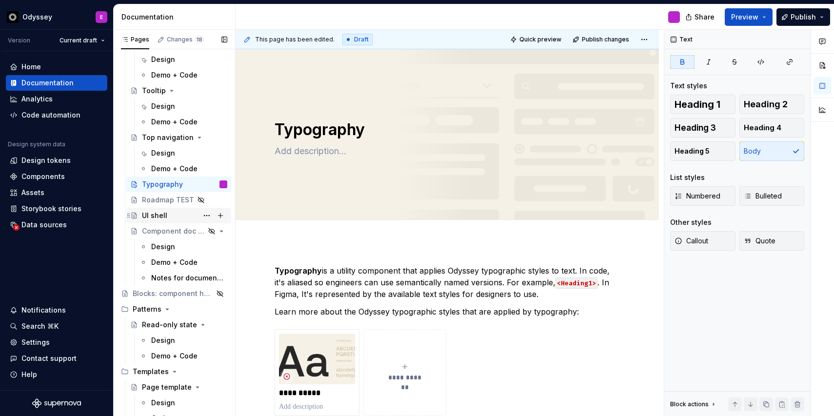
click at [154, 217] on div "UI shell" at bounding box center [154, 216] width 25 height 10
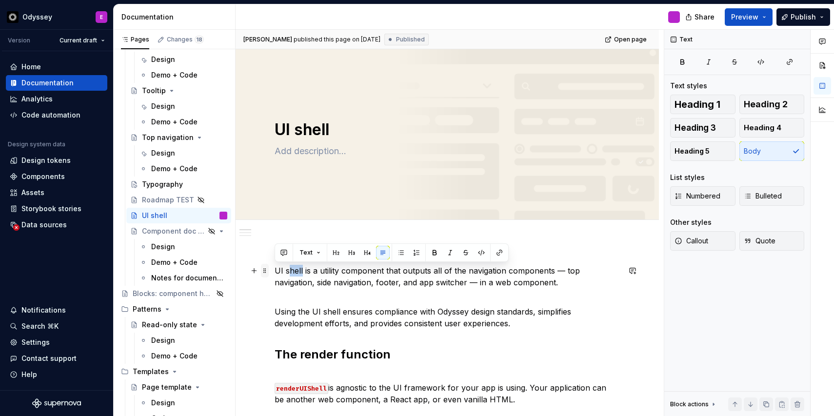
drag, startPoint x: 302, startPoint y: 271, endPoint x: 268, endPoint y: 268, distance: 33.8
click at [289, 274] on p "UI shell is a utility component that outputs all of the navigation components —…" at bounding box center [447, 282] width 345 height 35
drag, startPoint x: 302, startPoint y: 272, endPoint x: 270, endPoint y: 268, distance: 31.9
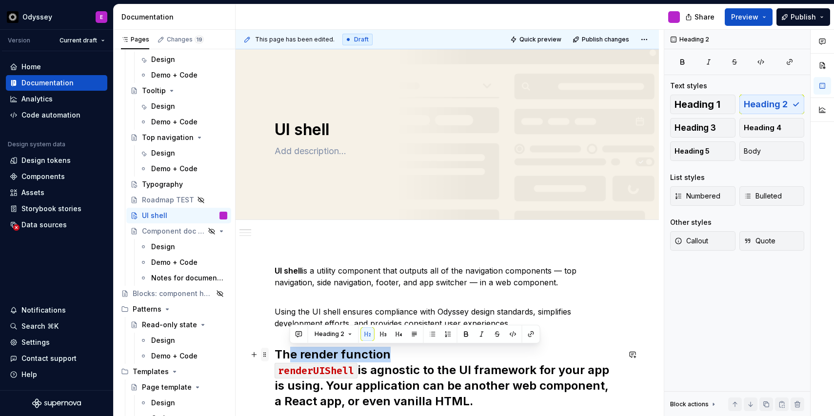
drag, startPoint x: 396, startPoint y: 352, endPoint x: 267, endPoint y: 352, distance: 128.8
click at [338, 358] on h2 "The render function renderUIShell is agnostic to the UI framework for your app …" at bounding box center [447, 378] width 345 height 62
drag, startPoint x: 396, startPoint y: 356, endPoint x: 268, endPoint y: 358, distance: 128.3
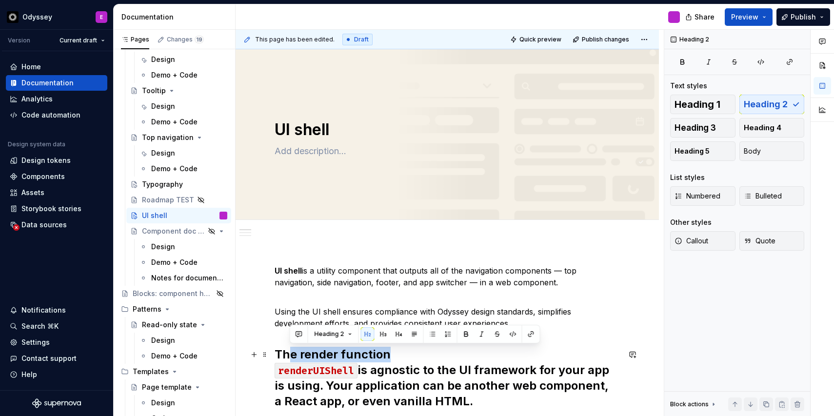
click at [413, 352] on h2 "The render function renderUIShell is agnostic to the UI framework for your app …" at bounding box center [447, 378] width 345 height 62
drag, startPoint x: 393, startPoint y: 357, endPoint x: 270, endPoint y: 358, distance: 122.9
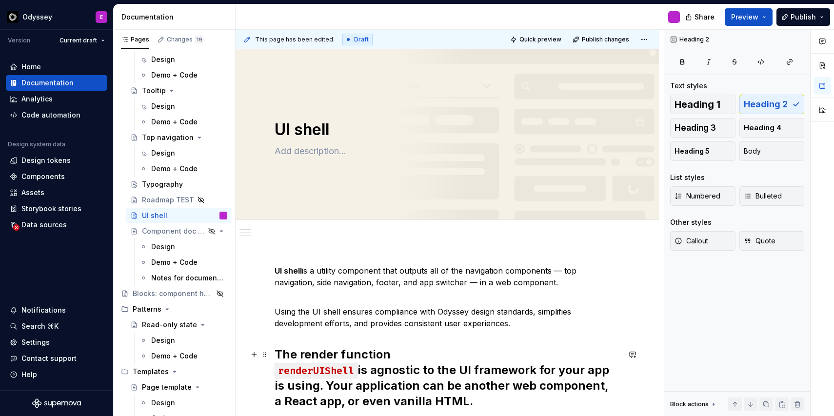
click at [479, 398] on h2 "The render function renderUIShell is agnostic to the UI framework for your app …" at bounding box center [447, 378] width 345 height 62
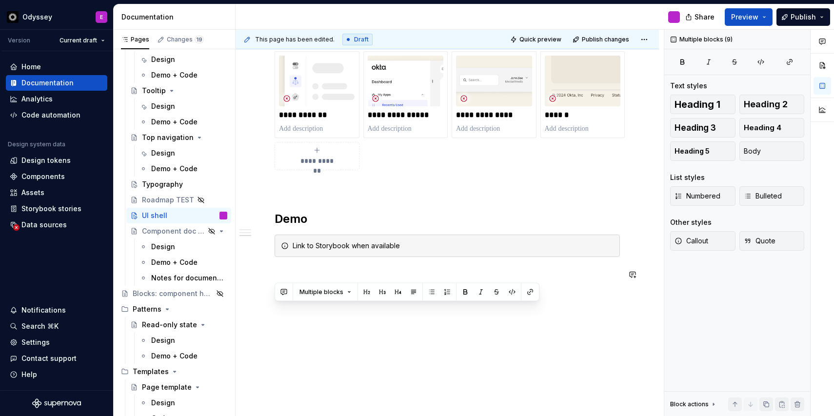
drag, startPoint x: 474, startPoint y: 401, endPoint x: 339, endPoint y: 381, distance: 135.6
click at [339, 381] on div "UI shell is a utility component that outputs all of the navigation components —…" at bounding box center [447, 63] width 423 height 707
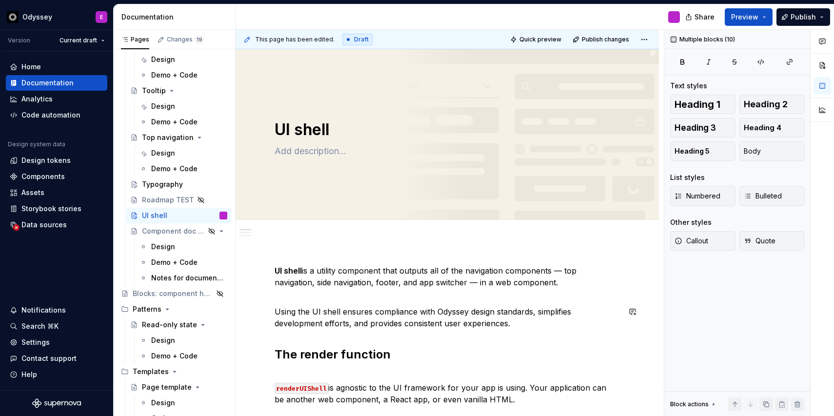
scroll to position [397, 0]
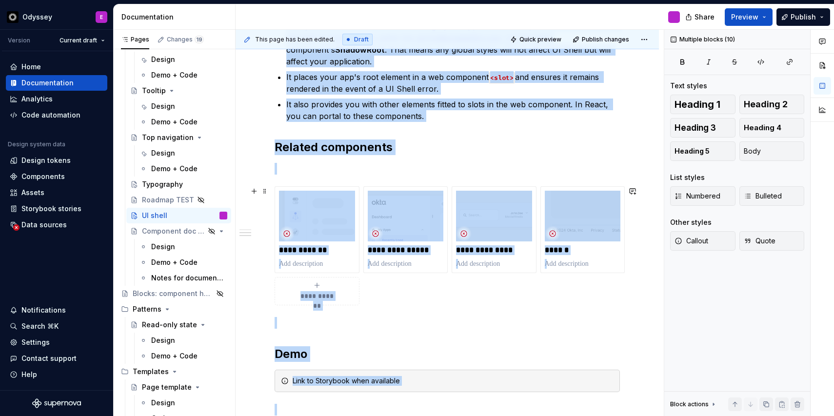
click at [477, 276] on div "**********" at bounding box center [447, 245] width 345 height 119
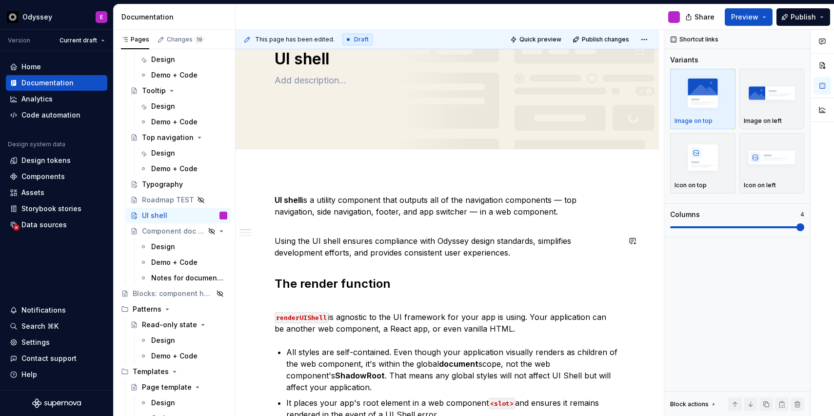
scroll to position [142, 0]
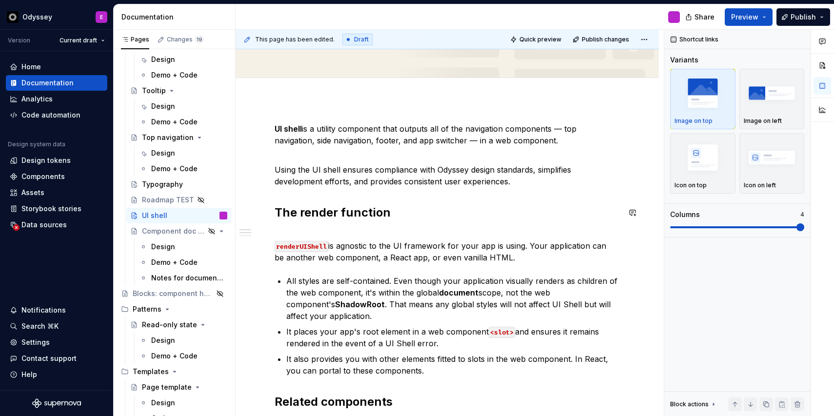
click at [337, 224] on div "UI shell is a utility component that outputs all of the navigation components —…" at bounding box center [447, 396] width 345 height 547
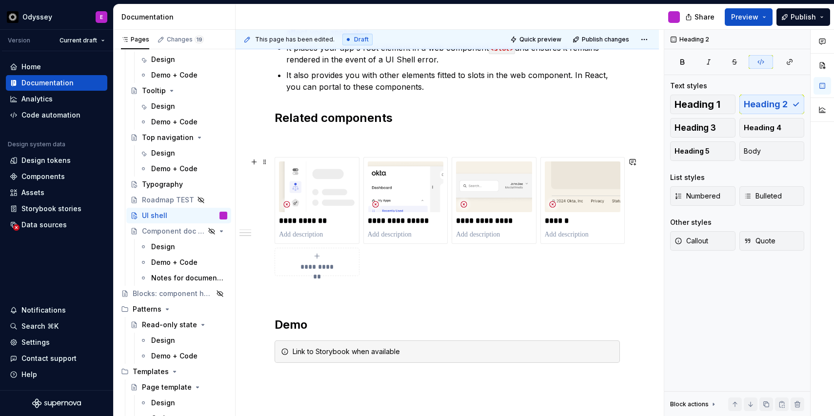
scroll to position [412, 0]
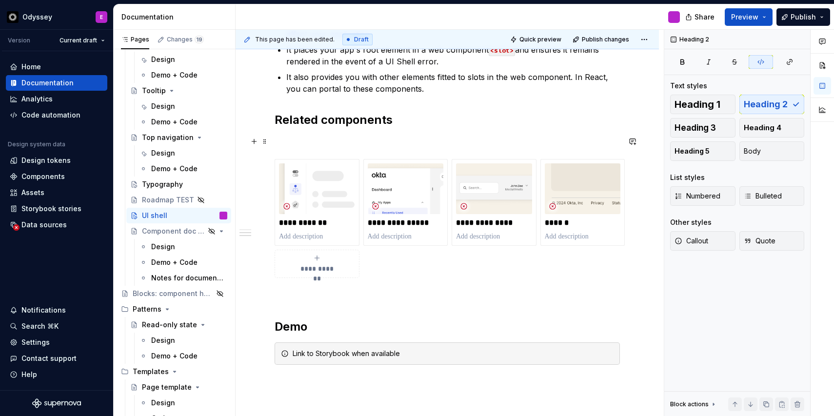
click at [274, 143] on div "UI shell is a utility component that outputs all of the navigation components —…" at bounding box center [447, 176] width 423 height 695
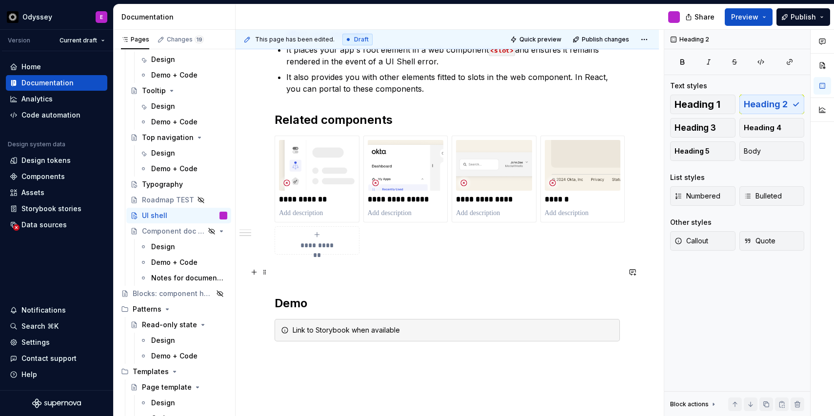
click at [269, 277] on div "UI shell is a utility component that outputs all of the navigation components —…" at bounding box center [447, 165] width 423 height 672
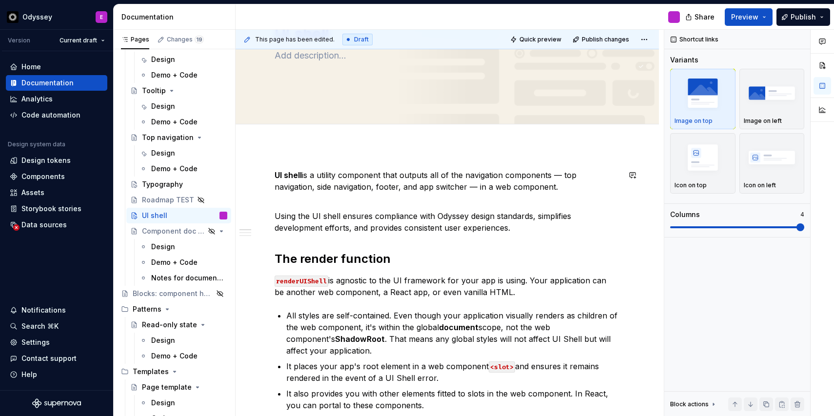
scroll to position [74, 0]
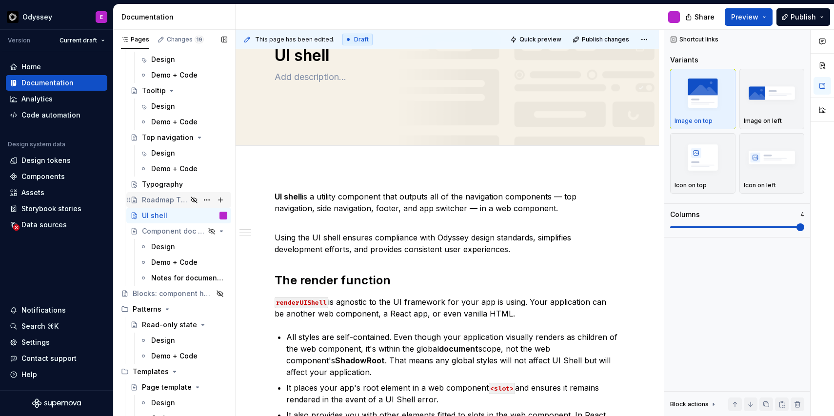
click at [165, 203] on div "Roadmap TEST" at bounding box center [164, 200] width 45 height 10
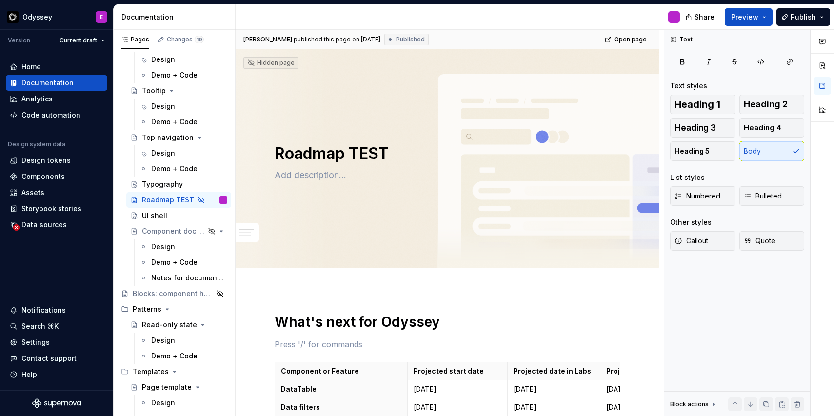
click at [283, 349] on p at bounding box center [447, 344] width 345 height 12
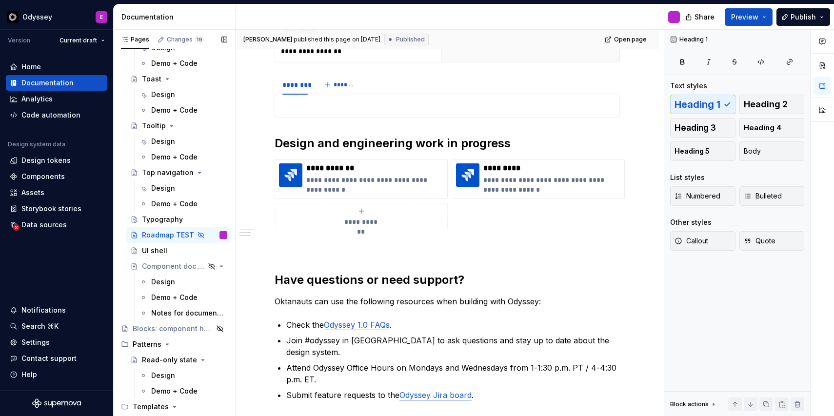
scroll to position [2628, 0]
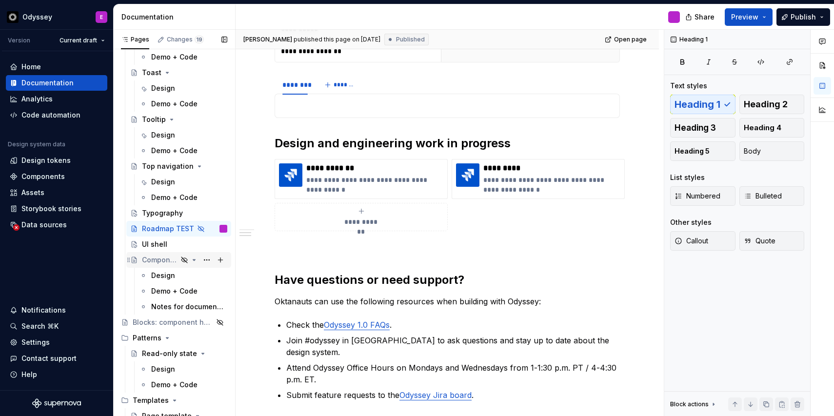
click at [165, 264] on div "Component doc template" at bounding box center [160, 260] width 36 height 10
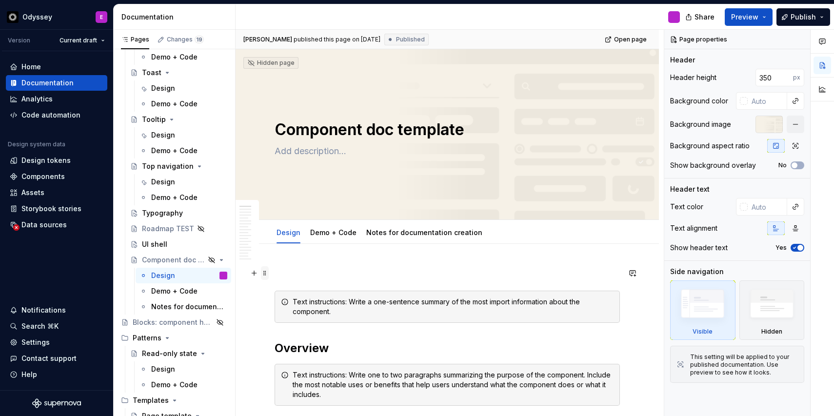
click at [265, 274] on span at bounding box center [265, 273] width 8 height 14
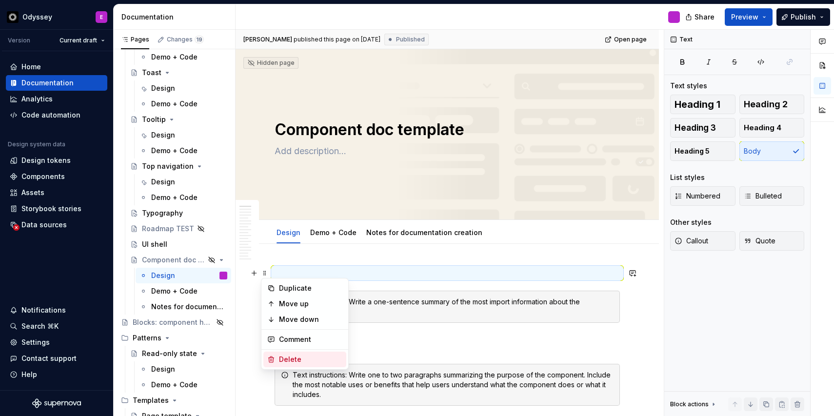
click at [275, 355] on div "Delete" at bounding box center [304, 360] width 83 height 16
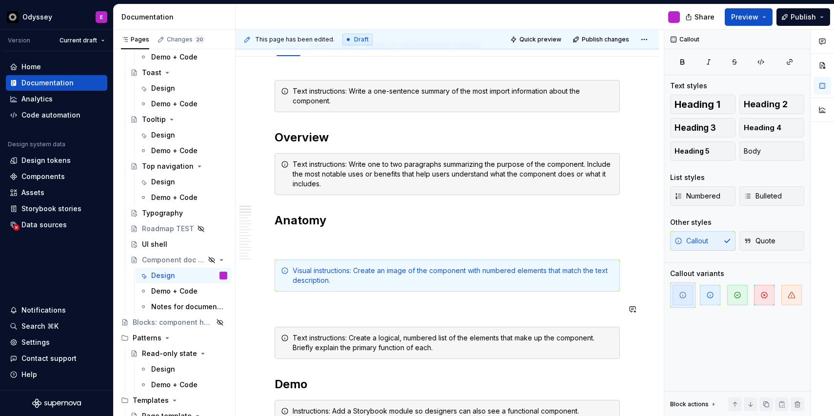
scroll to position [195, 0]
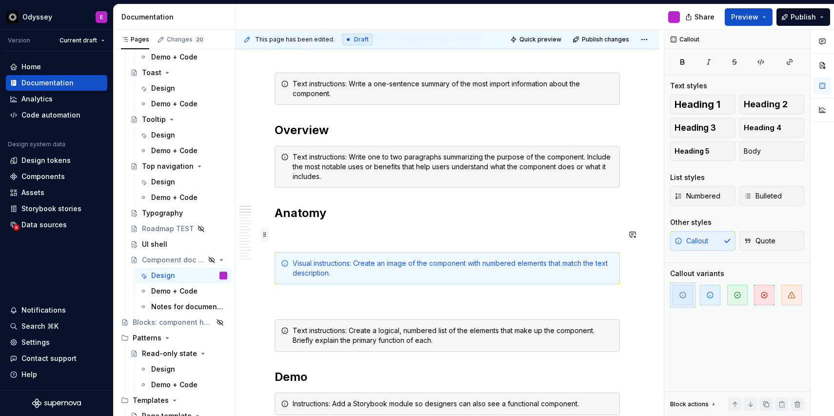
click at [262, 234] on span at bounding box center [265, 235] width 8 height 14
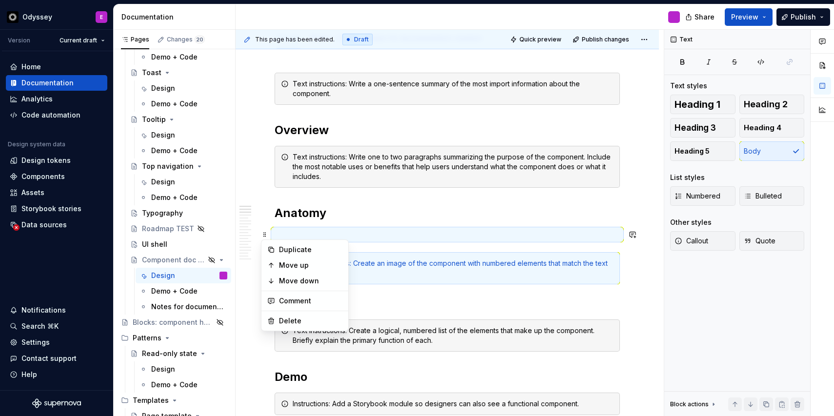
click at [278, 312] on div "Duplicate Move up Move down Comment Delete" at bounding box center [305, 285] width 88 height 92
click at [279, 317] on div "Delete" at bounding box center [310, 321] width 63 height 10
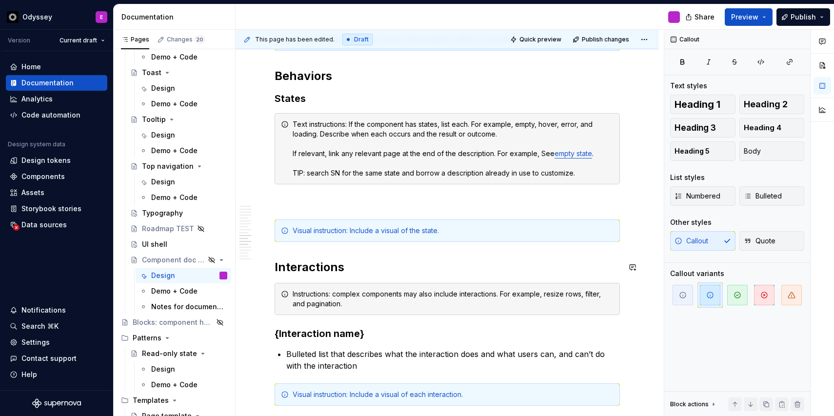
scroll to position [1120, 0]
click at [266, 201] on span at bounding box center [265, 201] width 8 height 14
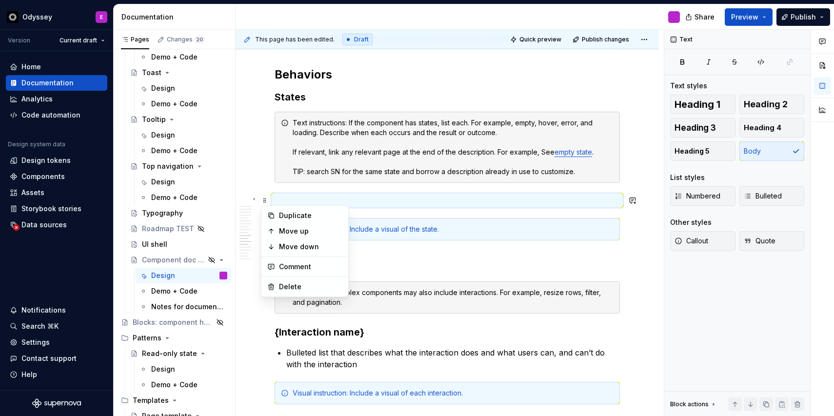
click at [314, 191] on div "Text instructions: Write a one-sentence summary of the most import information …" at bounding box center [447, 32] width 345 height 1770
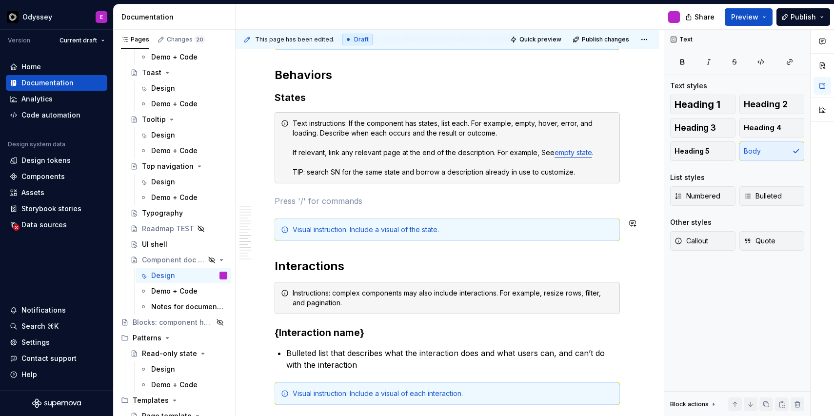
scroll to position [1114, 0]
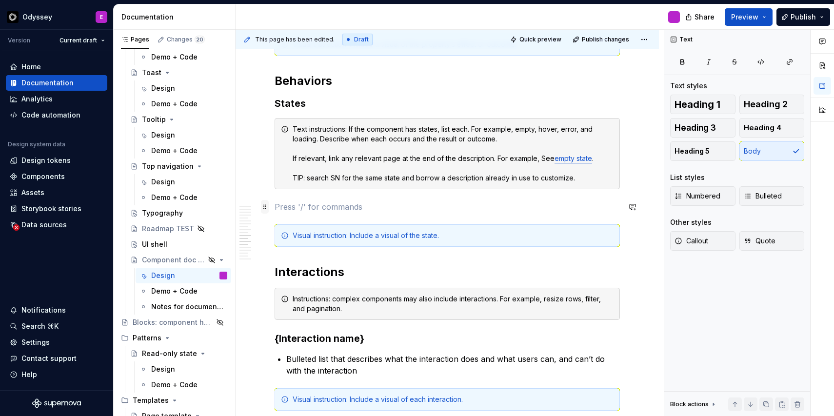
click at [264, 209] on span at bounding box center [265, 207] width 8 height 14
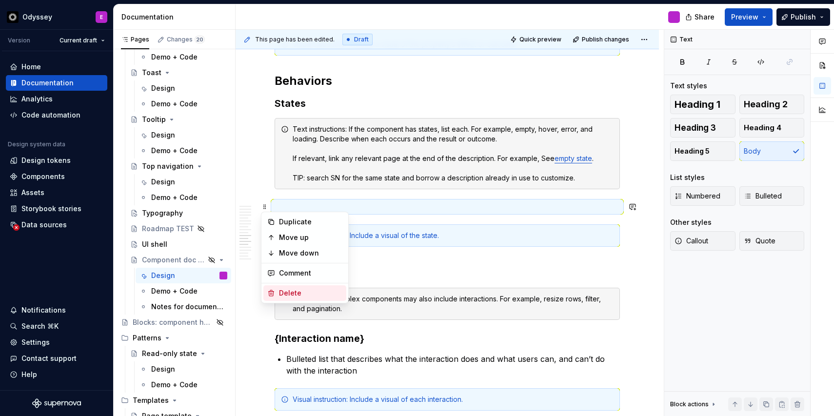
click at [277, 291] on div "Delete" at bounding box center [304, 293] width 83 height 16
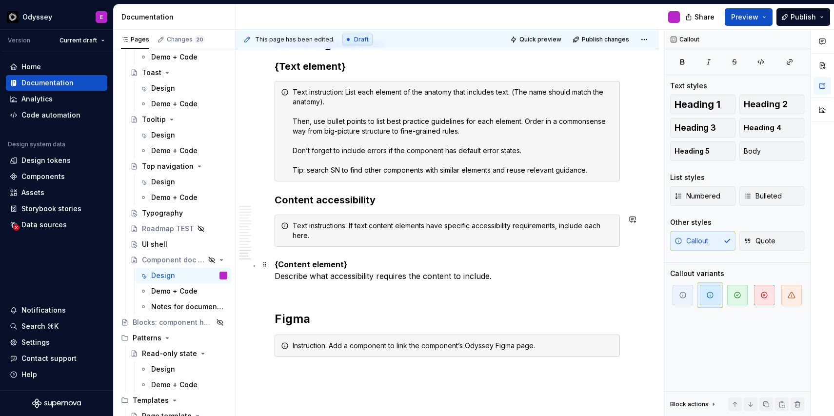
scroll to position [1734, 0]
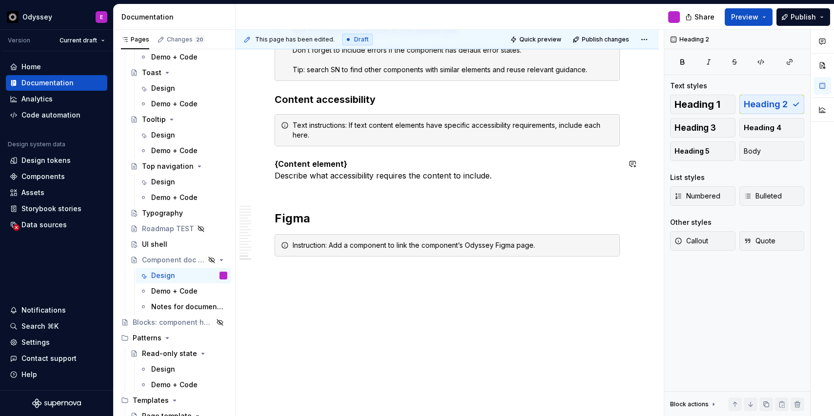
click at [281, 184] on p "{Content element} Describe what accessibility requires the content to include." at bounding box center [447, 175] width 345 height 35
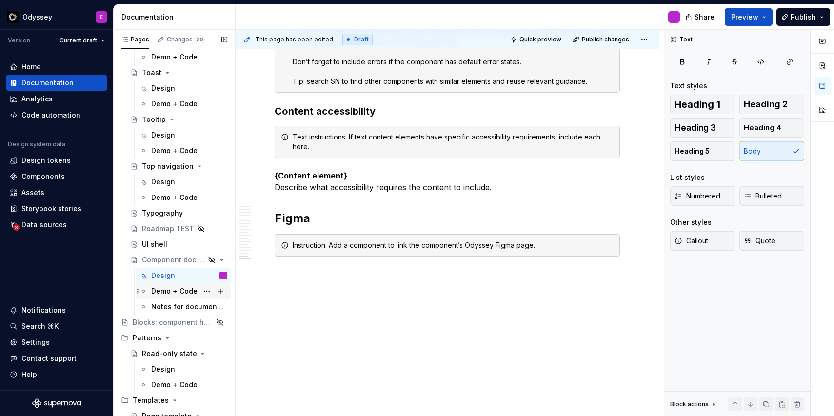
click at [171, 291] on div "Demo + Code" at bounding box center [174, 291] width 46 height 10
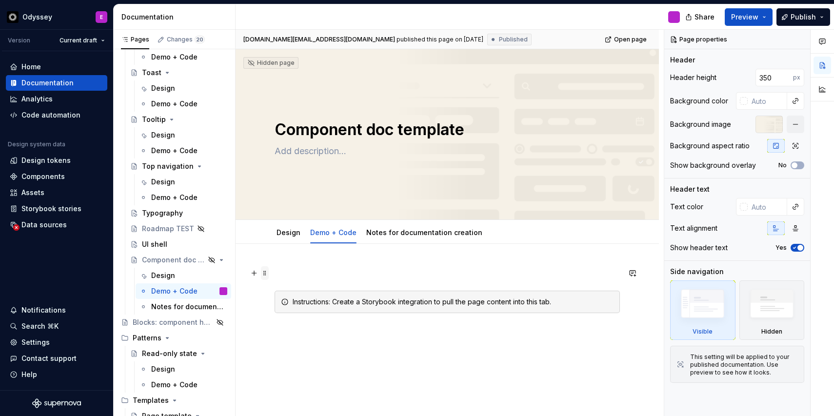
type textarea "*"
click at [266, 276] on span at bounding box center [265, 273] width 8 height 14
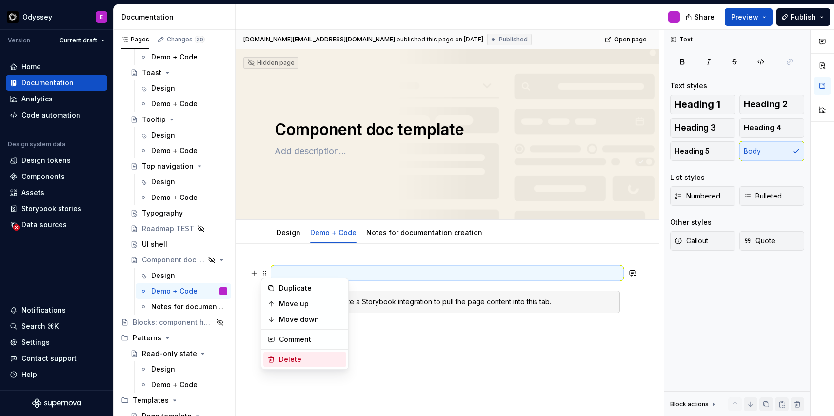
click at [278, 358] on div "Delete" at bounding box center [304, 360] width 83 height 16
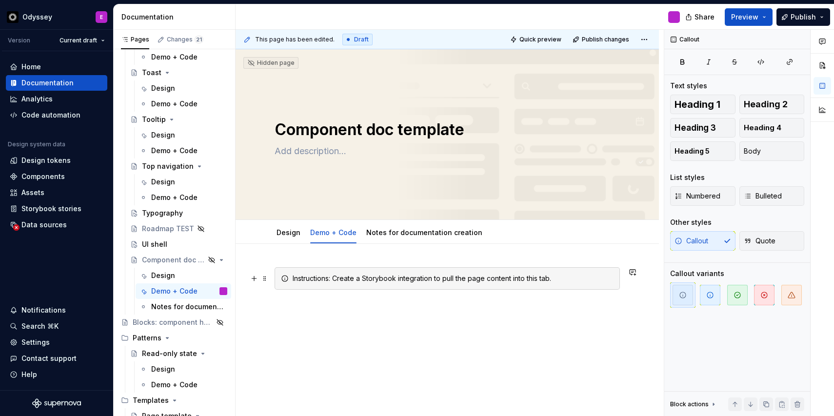
click at [334, 280] on div "Instructions: Create a Storybook integration to pull the page content into this…" at bounding box center [453, 279] width 321 height 10
drag, startPoint x: 334, startPoint y: 280, endPoint x: 355, endPoint y: 280, distance: 21.5
click at [355, 280] on div "Instructions: Create a Storybook integration to pull the page content into this…" at bounding box center [453, 279] width 321 height 10
drag, startPoint x: 433, startPoint y: 279, endPoint x: 467, endPoint y: 277, distance: 34.8
click at [467, 277] on div "Instructions: Link to the relevant Storybook integration to pull the page conte…" at bounding box center [453, 279] width 321 height 10
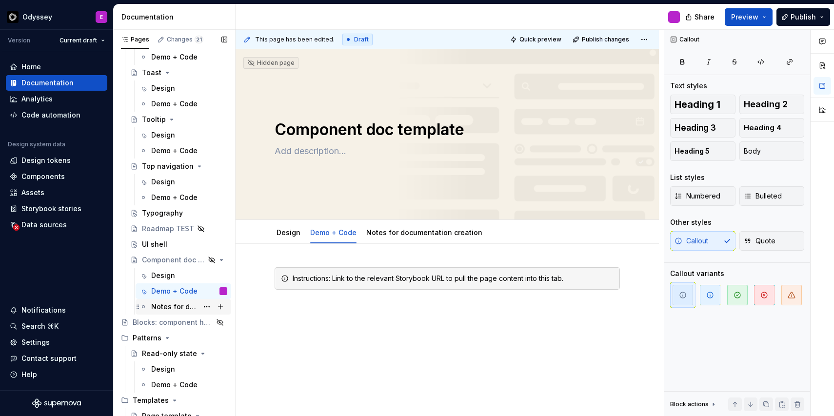
click at [159, 308] on div "Notes for documentation creation" at bounding box center [174, 307] width 47 height 10
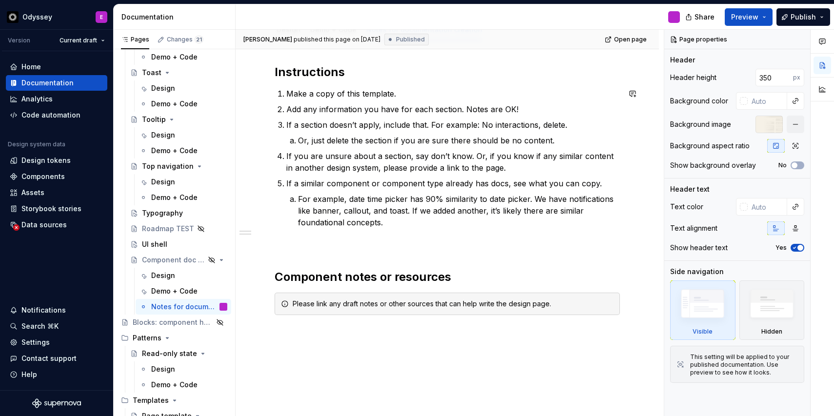
scroll to position [218, 0]
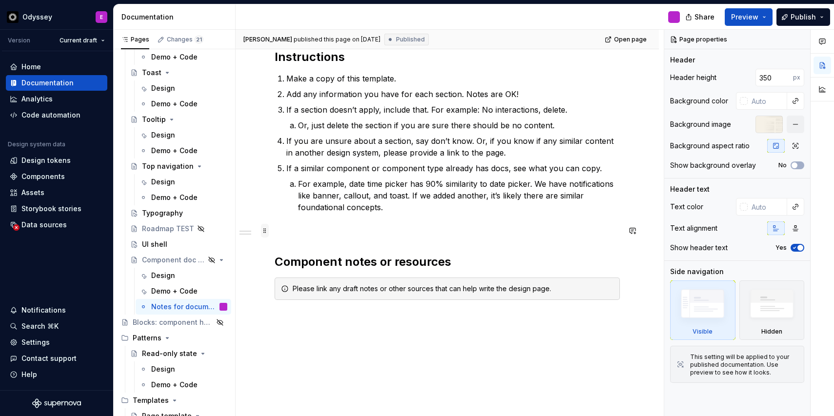
click at [264, 231] on span at bounding box center [265, 231] width 8 height 14
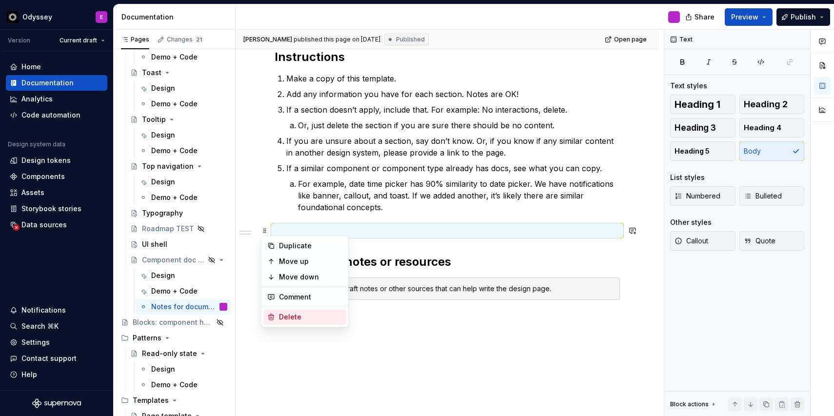
click at [279, 323] on div "Delete" at bounding box center [304, 317] width 83 height 16
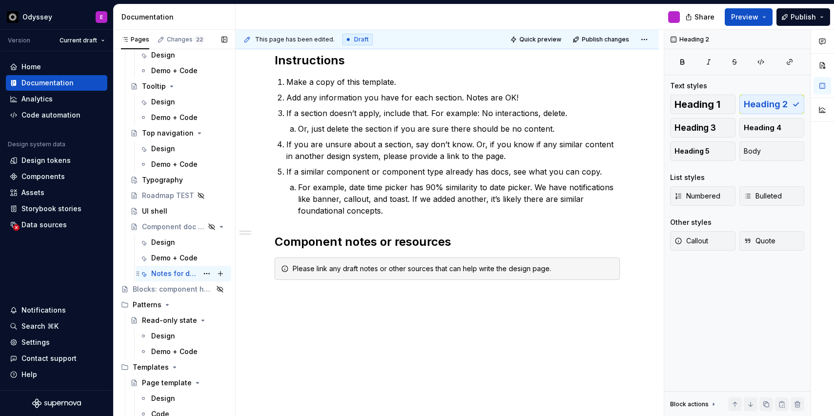
scroll to position [2664, 0]
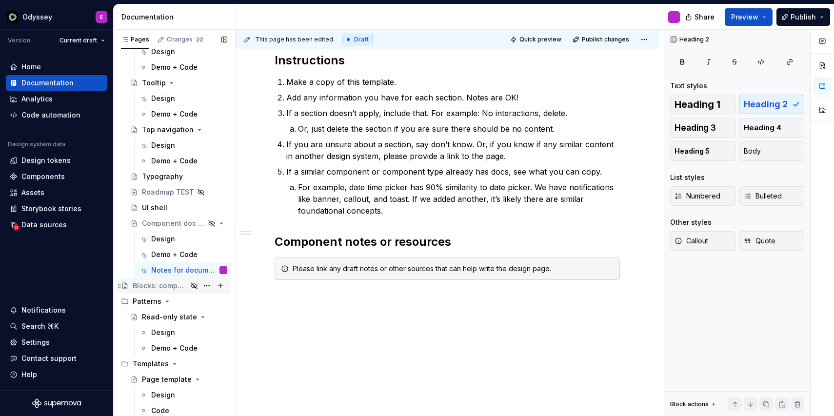
click at [159, 285] on div "Blocks: component health etc" at bounding box center [160, 286] width 55 height 10
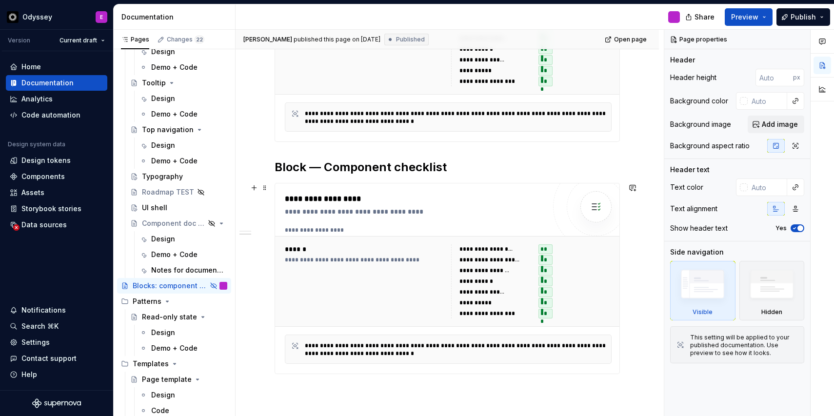
scroll to position [263, 0]
click at [163, 334] on div "Design" at bounding box center [163, 333] width 24 height 10
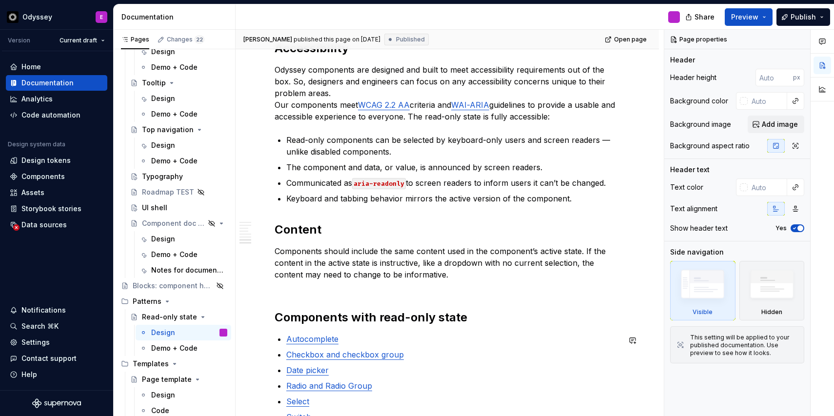
scroll to position [792, 0]
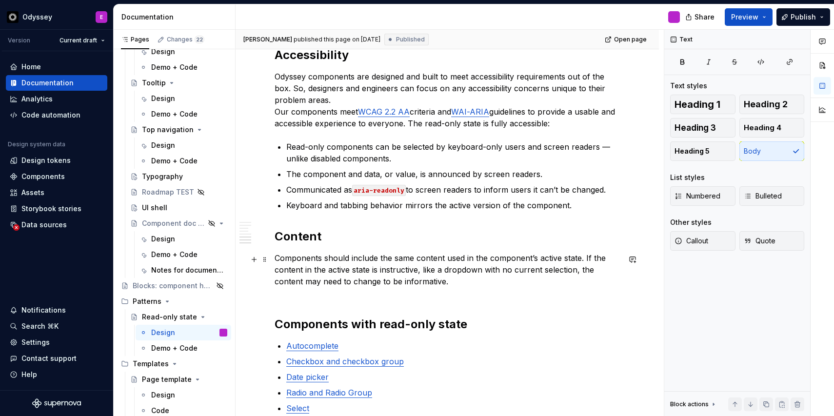
click at [277, 299] on p "Components should include the same content used in the component’s active state…" at bounding box center [447, 275] width 345 height 47
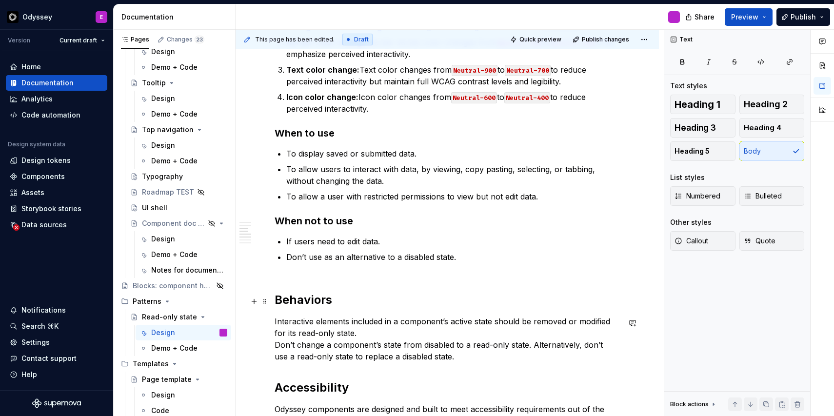
scroll to position [455, 0]
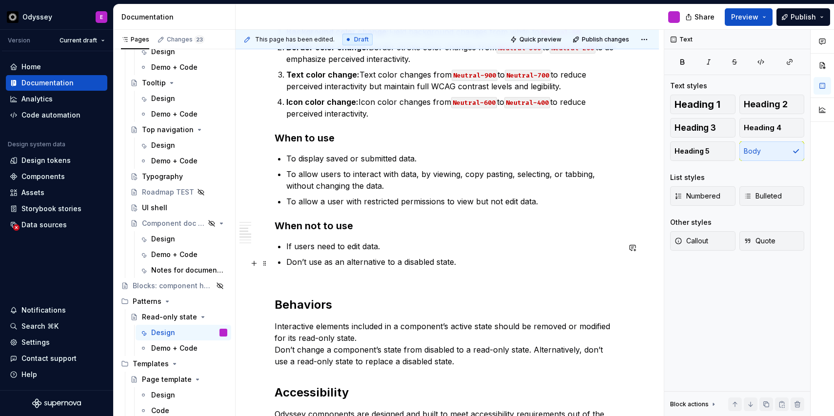
click at [286, 280] on div "The read-only state allows users to view, but not edit, data. Overview In the r…" at bounding box center [447, 266] width 345 height 1056
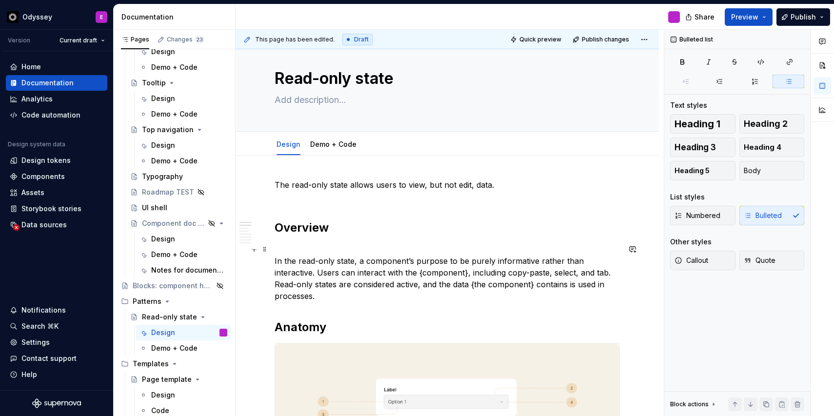
scroll to position [0, 0]
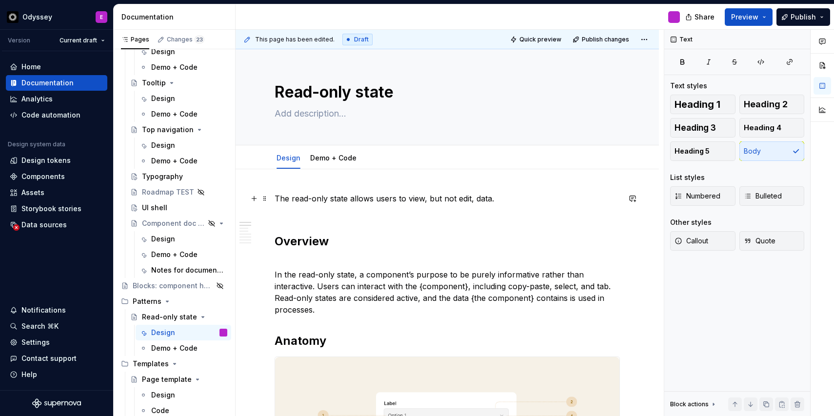
click at [289, 214] on p "The read-only state allows users to view, but not edit, data." at bounding box center [447, 204] width 345 height 23
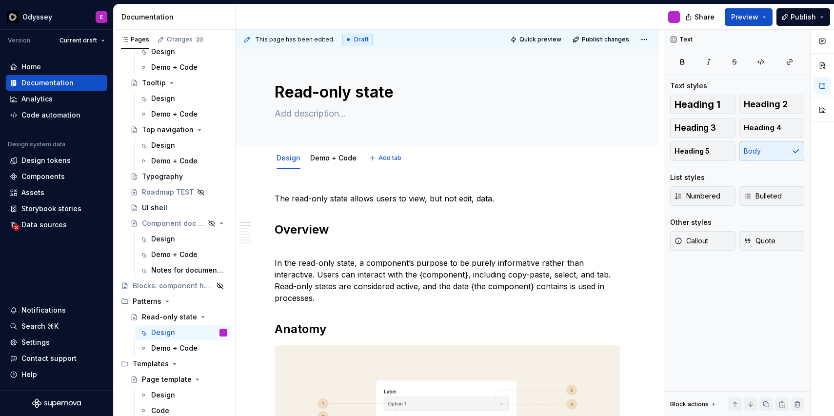
type textarea "*"
click at [293, 198] on p "The read-only state allows users to view, but not edit, data." at bounding box center [447, 199] width 345 height 12
click at [318, 200] on p "The Read-only state allows users to view, but not edit, data." at bounding box center [447, 199] width 345 height 12
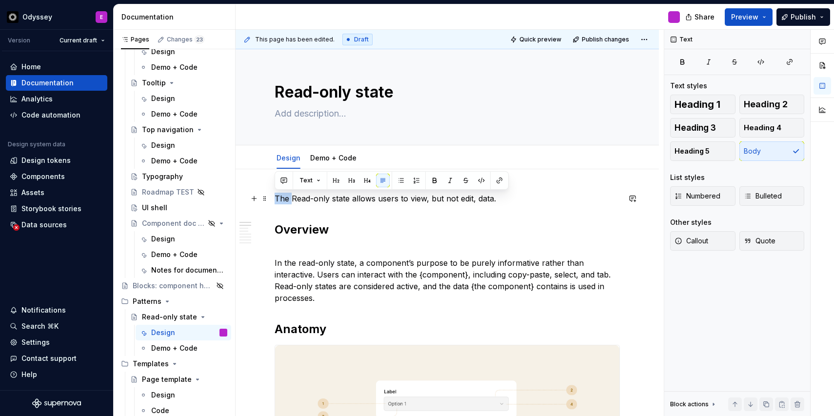
drag, startPoint x: 292, startPoint y: 199, endPoint x: 275, endPoint y: 199, distance: 17.1
click at [275, 199] on p "The Read-only state allows users to view, but not edit, data." at bounding box center [447, 199] width 345 height 12
drag, startPoint x: 312, startPoint y: 198, endPoint x: 270, endPoint y: 199, distance: 41.9
click at [330, 200] on p "Read-only state allows users to view, but not edit, data." at bounding box center [447, 199] width 345 height 12
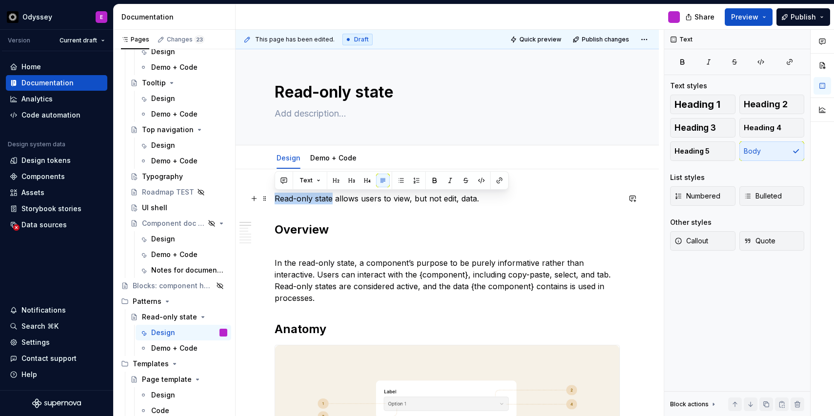
drag, startPoint x: 332, startPoint y: 199, endPoint x: 276, endPoint y: 201, distance: 56.6
click at [276, 201] on p "Read-only state allows users to view, but not edit, data." at bounding box center [447, 199] width 345 height 12
click at [292, 246] on p "In the read-only state, a component’s purpose to be purely informative rather t…" at bounding box center [447, 274] width 345 height 59
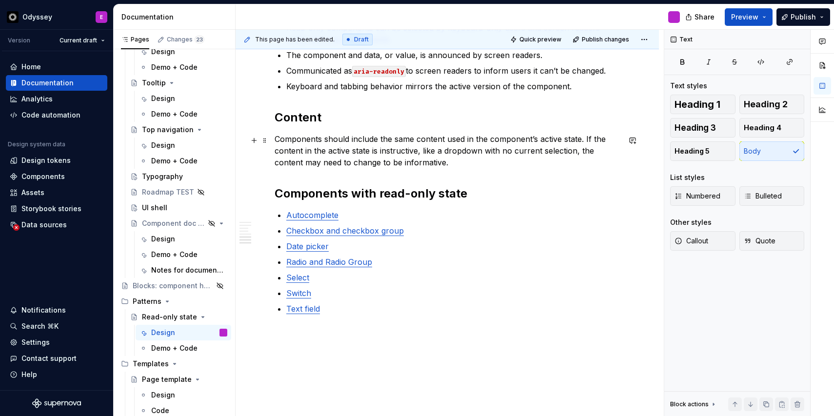
scroll to position [935, 0]
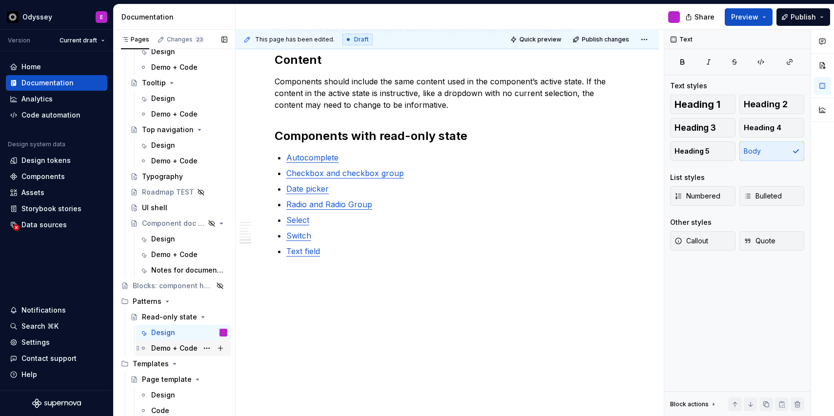
click at [168, 347] on div "Demo + Code" at bounding box center [174, 348] width 46 height 10
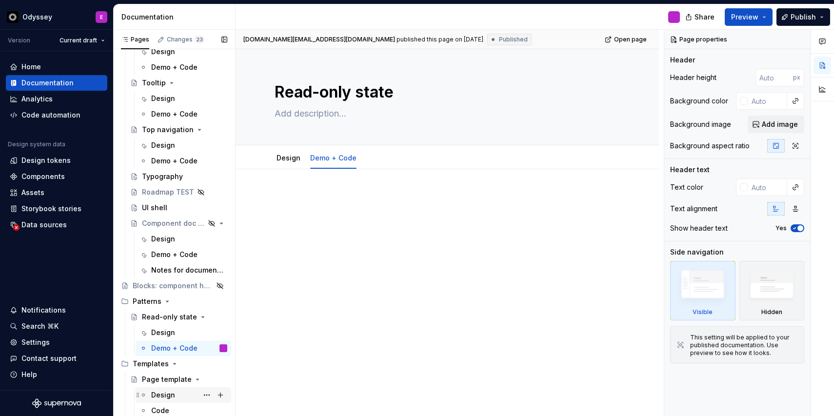
click at [157, 395] on div "Design" at bounding box center [163, 395] width 24 height 10
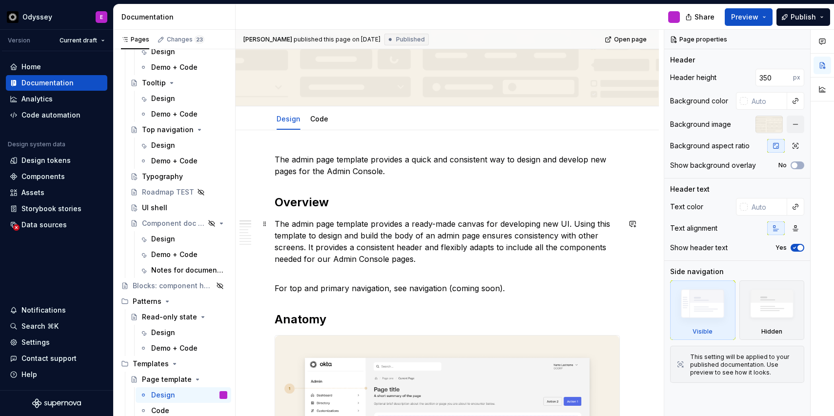
scroll to position [103, 0]
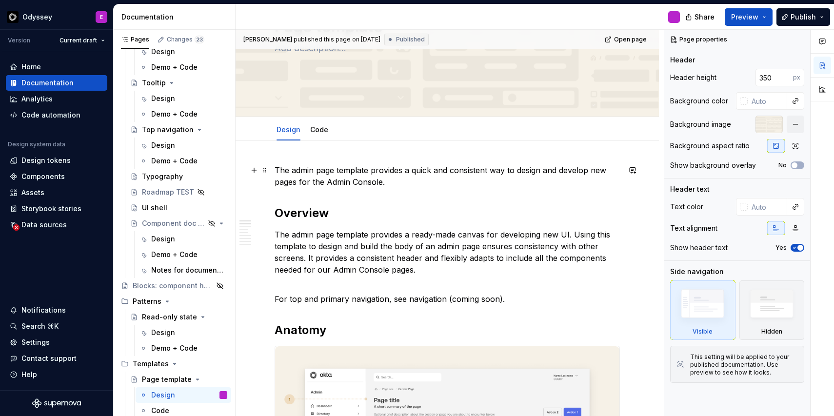
type textarea "*"
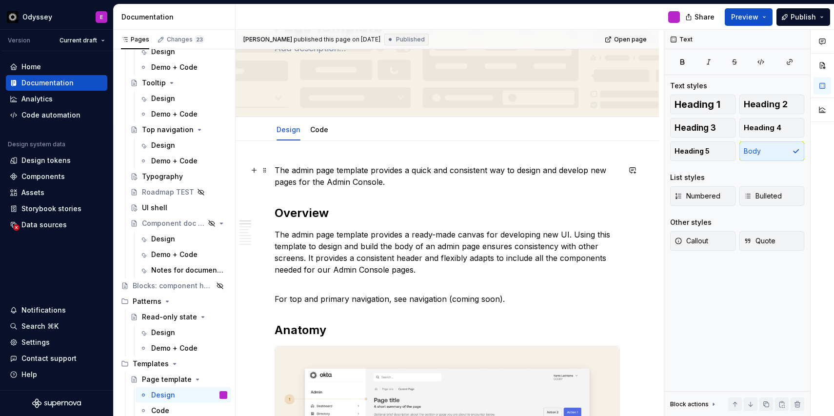
click at [296, 171] on p "The admin page template provides a quick and consistent way to design and devel…" at bounding box center [447, 175] width 345 height 23
drag, startPoint x: 294, startPoint y: 171, endPoint x: 270, endPoint y: 171, distance: 23.4
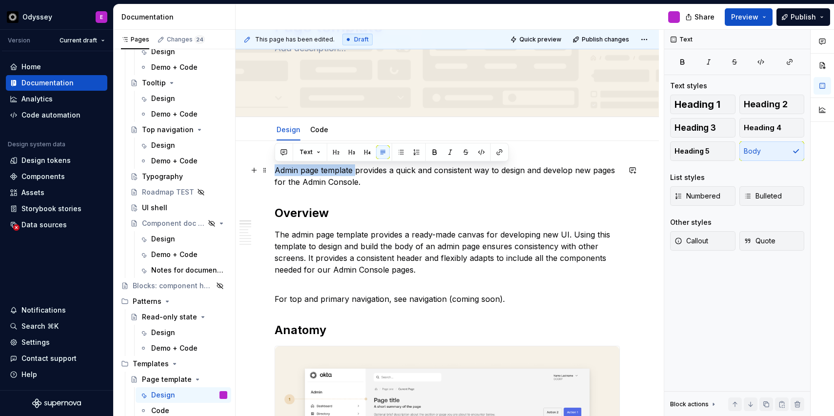
drag, startPoint x: 354, startPoint y: 172, endPoint x: 272, endPoint y: 167, distance: 82.1
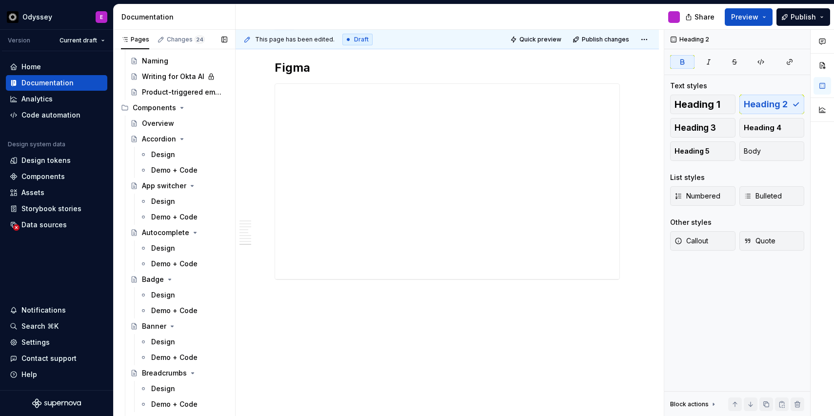
scroll to position [861, 0]
click at [809, 14] on span "Publish" at bounding box center [803, 17] width 25 height 10
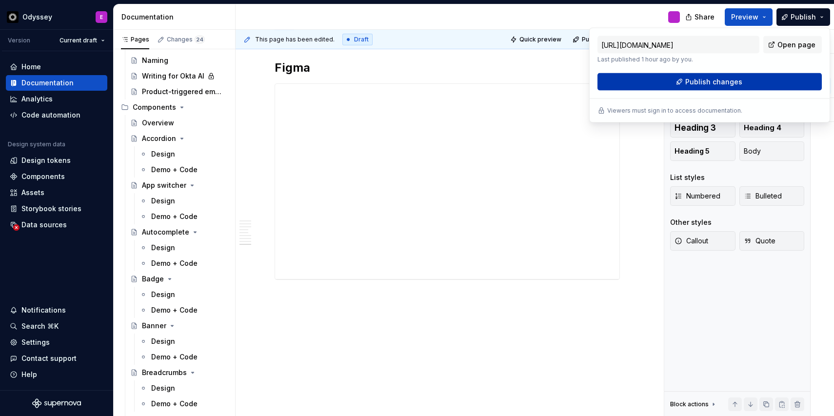
click at [783, 81] on button "Publish changes" at bounding box center [709, 82] width 224 height 18
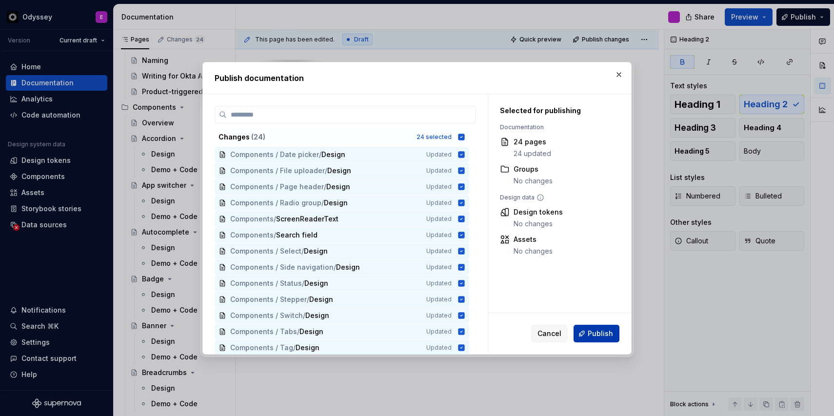
click at [587, 333] on button "Publish" at bounding box center [597, 334] width 46 height 18
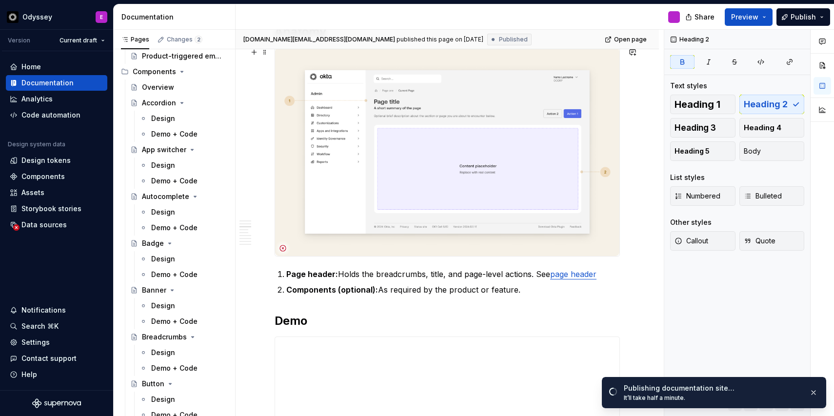
scroll to position [396, 0]
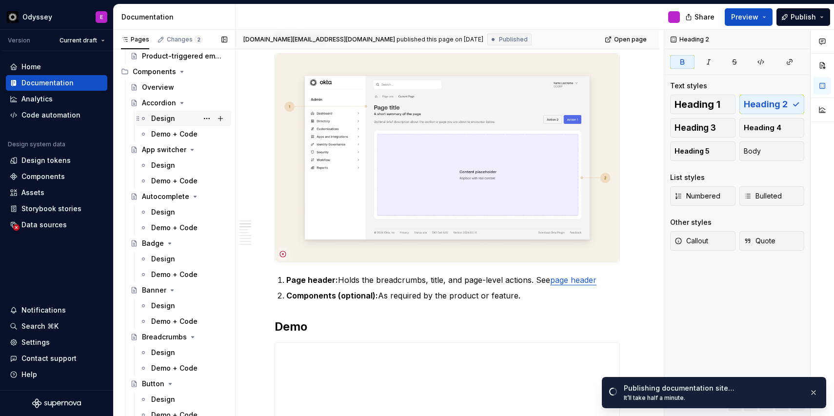
click at [156, 117] on div "Design" at bounding box center [163, 119] width 24 height 10
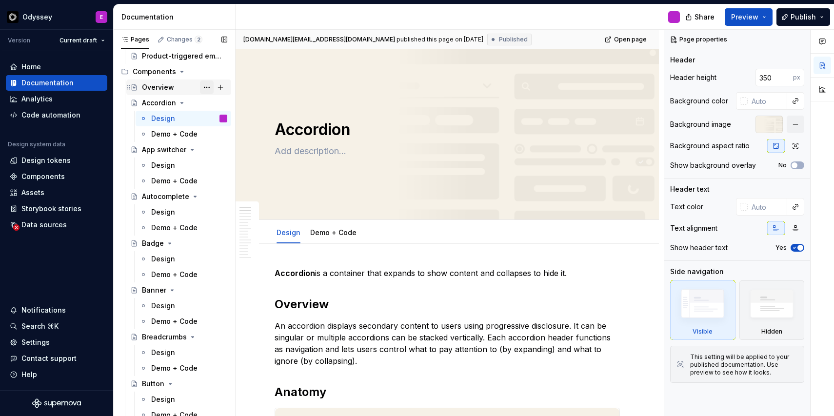
scroll to position [896, 0]
type textarea "*"
